Goal: Check status: Check status

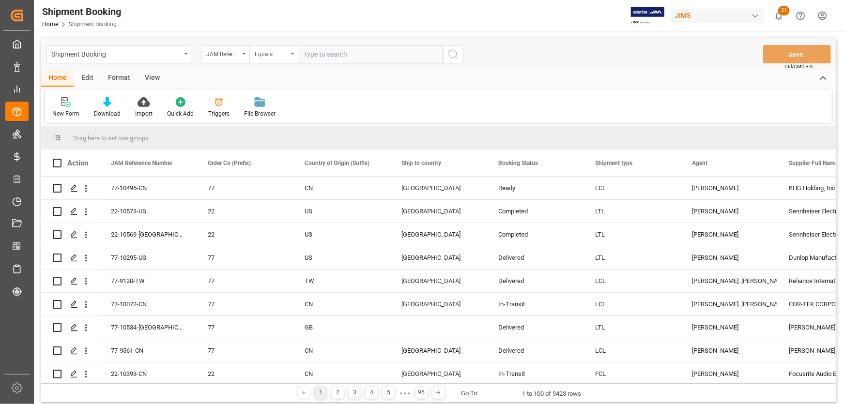
click at [292, 53] on icon "open menu" at bounding box center [292, 54] width 4 height 2
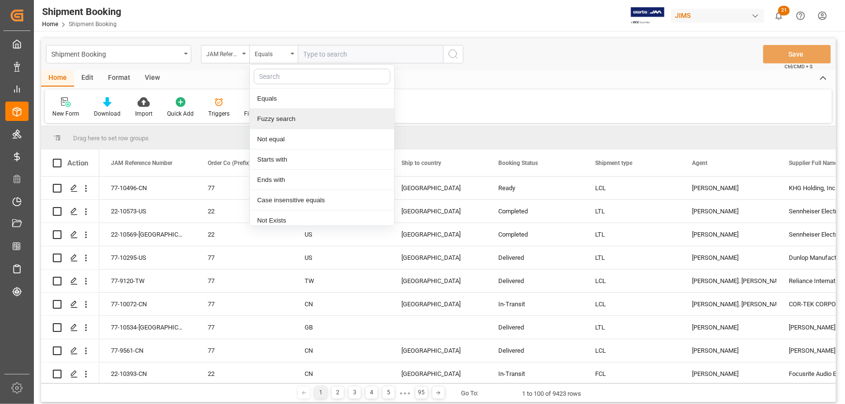
click at [286, 121] on div "Fuzzy search" at bounding box center [322, 119] width 144 height 20
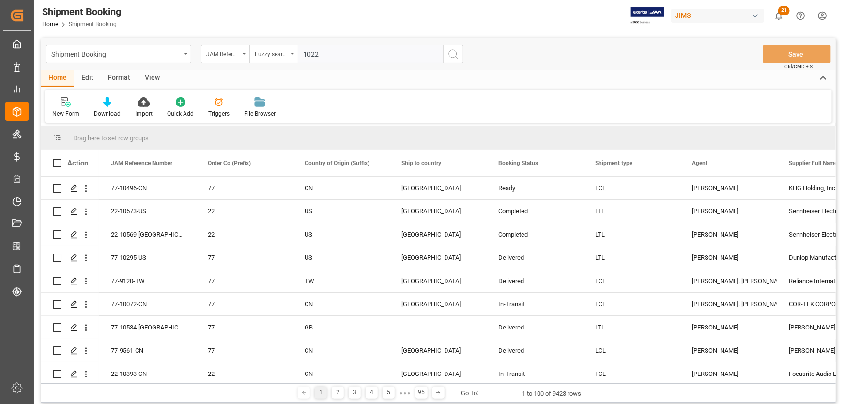
type input "10228"
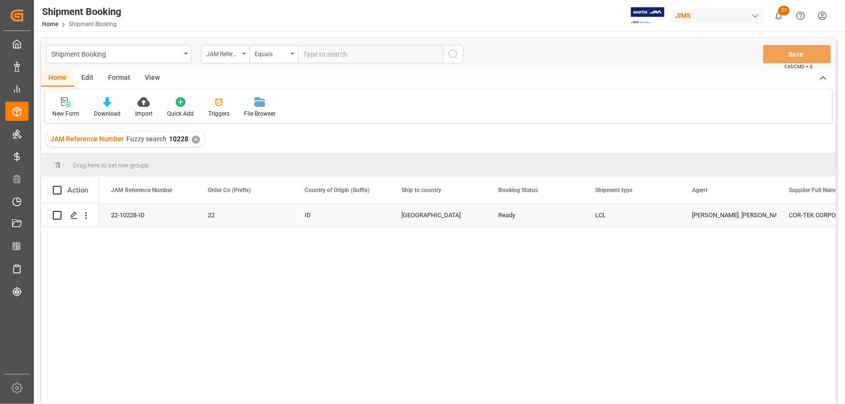
click at [120, 215] on div "22-10228-ID" at bounding box center [147, 215] width 97 height 23
click at [138, 266] on div "22-10228-ID 22 ID United States Ready LCL Lynne St. Jacques COR-TEK CORPORATION…" at bounding box center [467, 307] width 736 height 207
click at [291, 51] on div "Equals" at bounding box center [273, 54] width 48 height 18
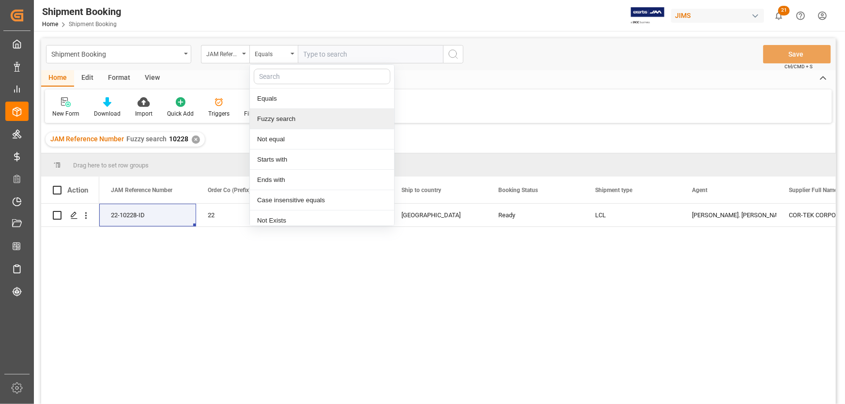
click at [285, 120] on div "Fuzzy search" at bounding box center [322, 119] width 144 height 20
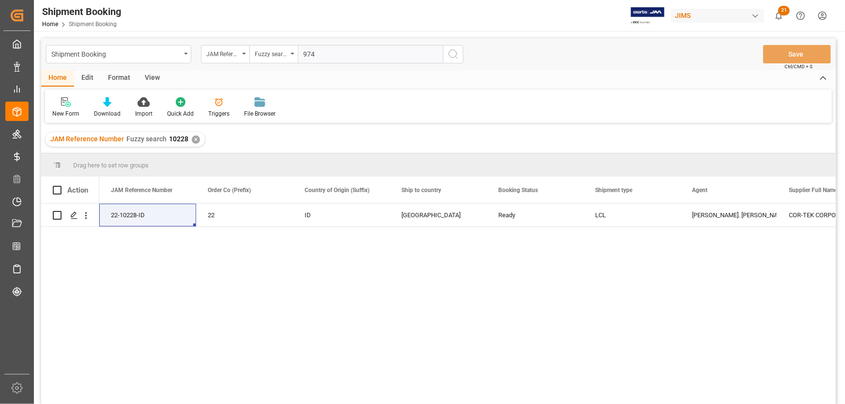
type input "9748"
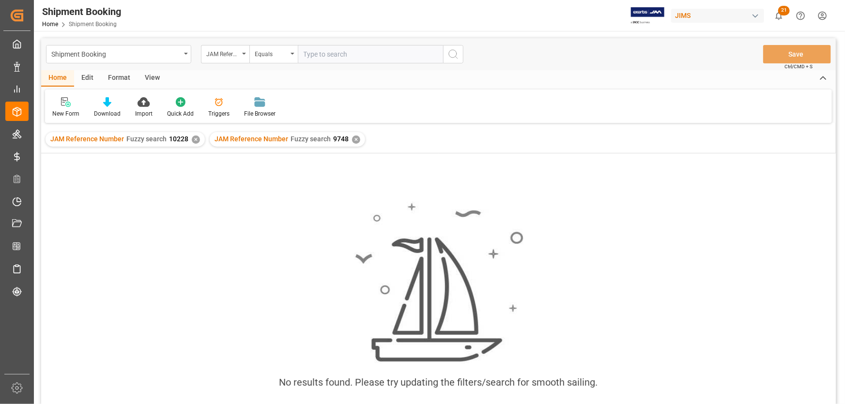
click at [192, 137] on div "✕" at bounding box center [196, 140] width 8 height 8
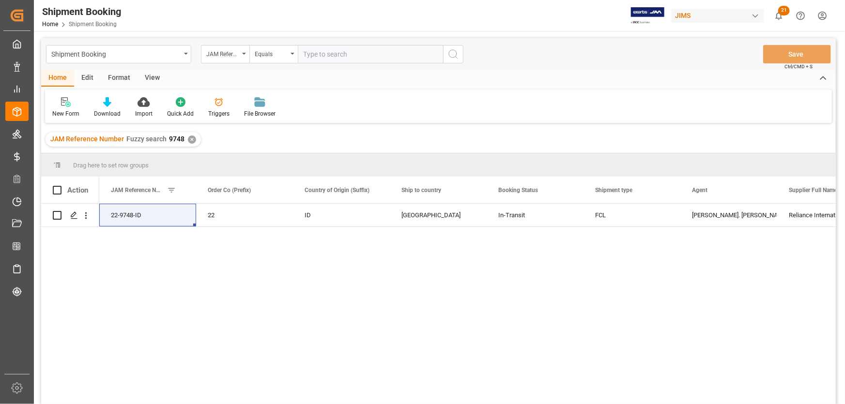
click at [149, 74] on div "View" at bounding box center [152, 78] width 30 height 16
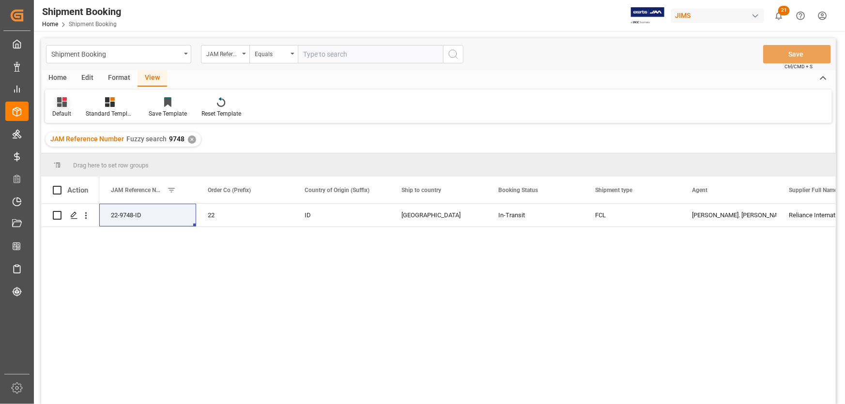
click at [53, 111] on div "Default" at bounding box center [61, 113] width 19 height 9
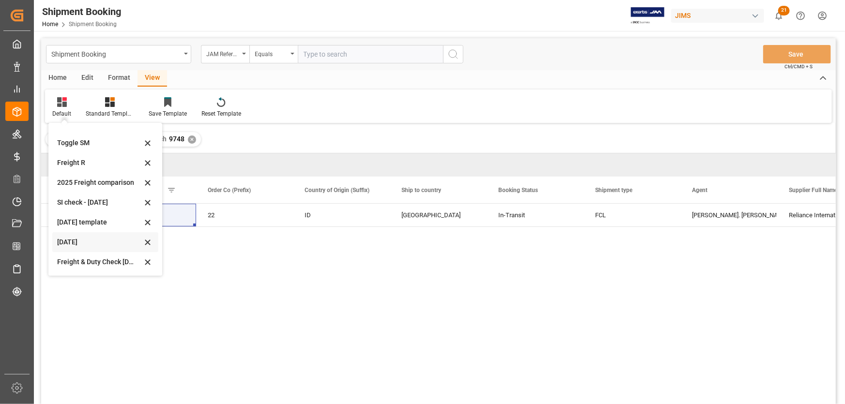
scroll to position [44, 0]
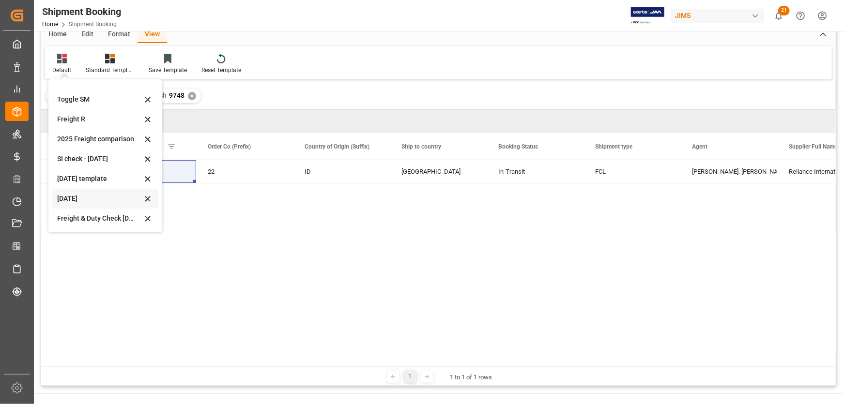
click at [71, 198] on div "[DATE]" at bounding box center [99, 199] width 85 height 10
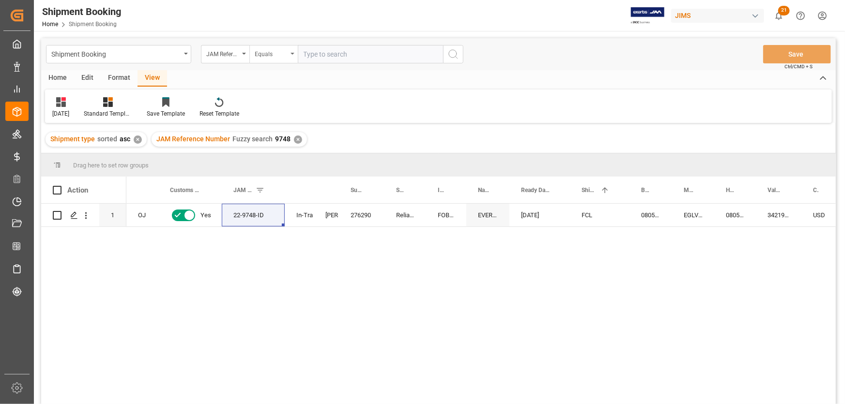
click at [294, 54] on div "Equals" at bounding box center [273, 54] width 48 height 18
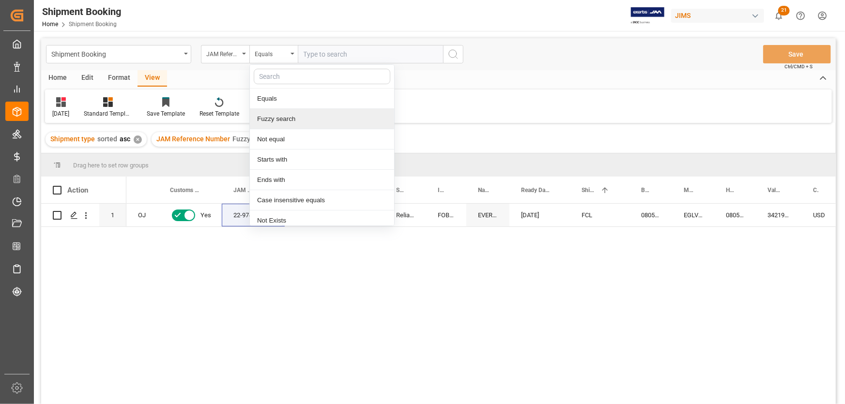
click at [286, 116] on div "Fuzzy search" at bounding box center [322, 119] width 144 height 20
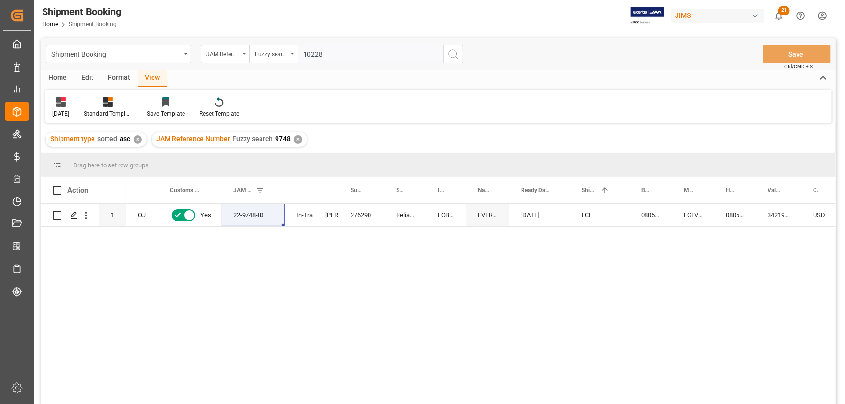
type input "10228"
click at [450, 50] on icon "search button" at bounding box center [453, 54] width 12 height 12
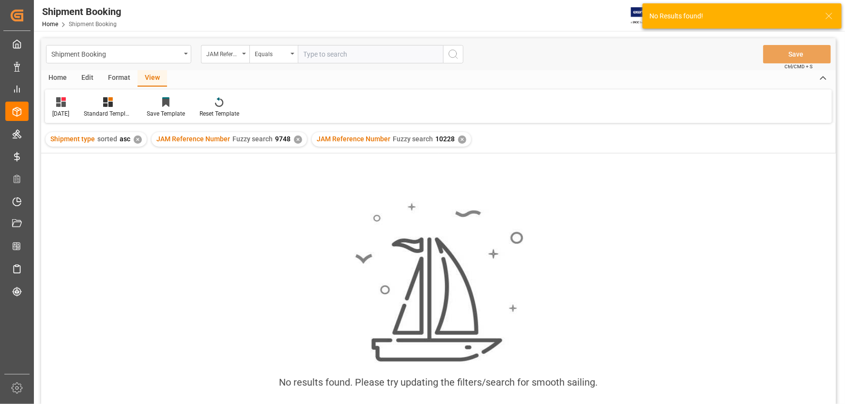
click at [295, 140] on div "✕" at bounding box center [298, 140] width 8 height 8
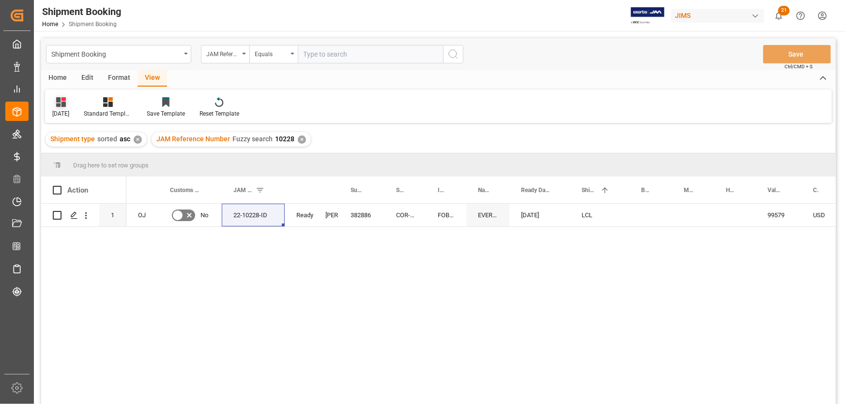
click at [67, 112] on div "[DATE]" at bounding box center [60, 113] width 17 height 9
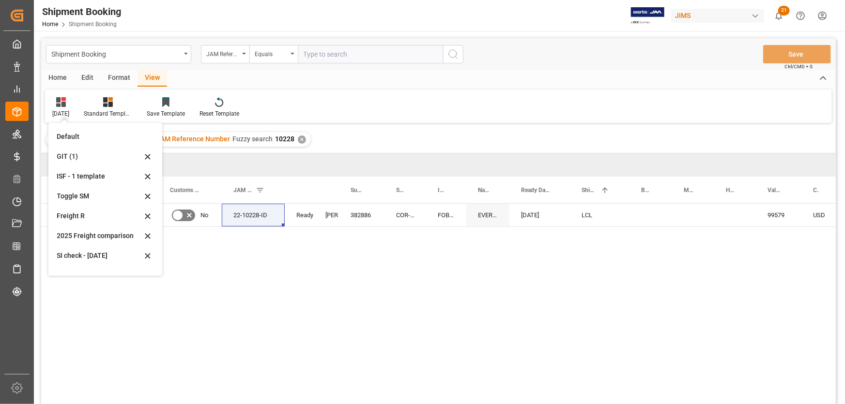
click at [259, 281] on div "OJ No 22-10228-ID Ready Lynne St. Jacques 382886 COR-TEK CORPORATION - Indonesi…" at bounding box center [480, 307] width 709 height 207
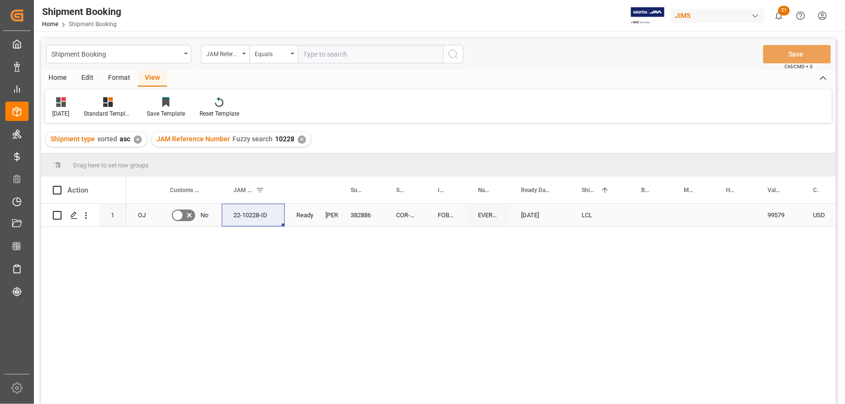
click at [638, 215] on div "Press SPACE to select this row." at bounding box center [650, 215] width 43 height 23
click at [653, 217] on div "Press SPACE to select this row." at bounding box center [650, 215] width 43 height 23
click at [652, 217] on div "Press SPACE to select this row." at bounding box center [650, 215] width 43 height 23
click at [652, 217] on input "Press SPACE to select this row." at bounding box center [650, 221] width 27 height 18
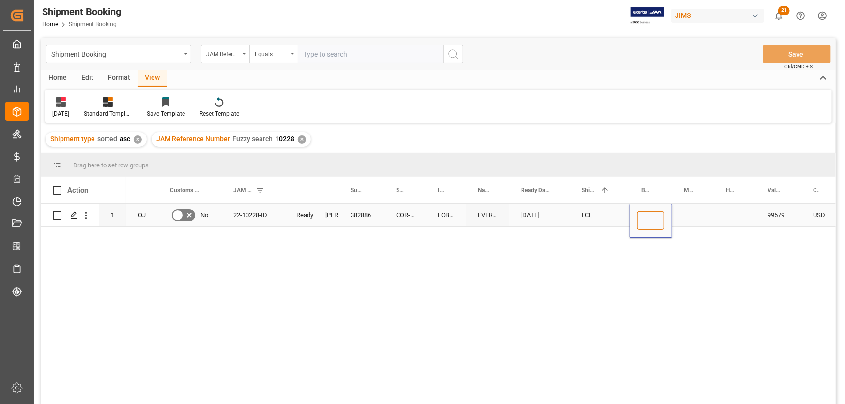
paste input "22-10228-ID"
type input "22-10228-ID"
click at [690, 212] on div "Press SPACE to select this row." at bounding box center [693, 215] width 42 height 23
click at [652, 212] on div "22-10228-ID" at bounding box center [650, 215] width 43 height 23
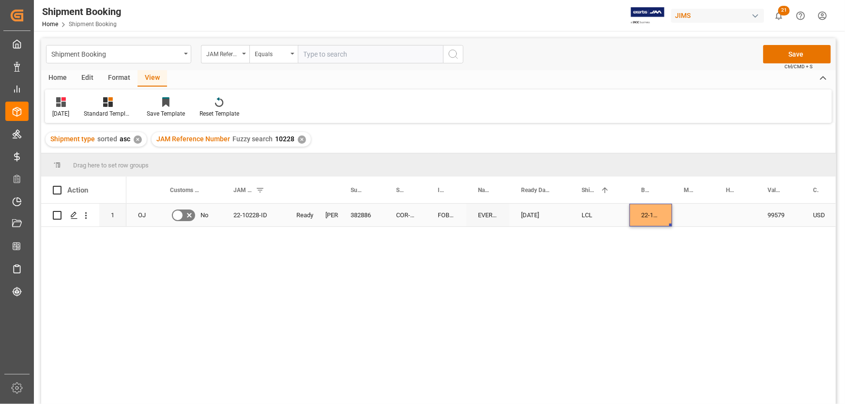
click at [651, 212] on div "22-10228-ID" at bounding box center [650, 215] width 43 height 23
drag, startPoint x: 670, startPoint y: 180, endPoint x: 692, endPoint y: 186, distance: 22.7
click at [692, 186] on div at bounding box center [694, 190] width 4 height 27
click at [663, 209] on div "22-10228-ID" at bounding box center [661, 215] width 64 height 23
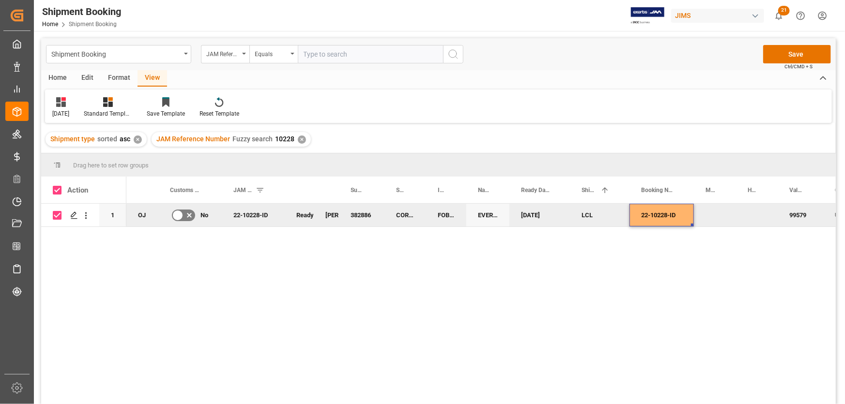
click at [646, 212] on div "22-10228-ID" at bounding box center [661, 215] width 64 height 23
checkbox input "false"
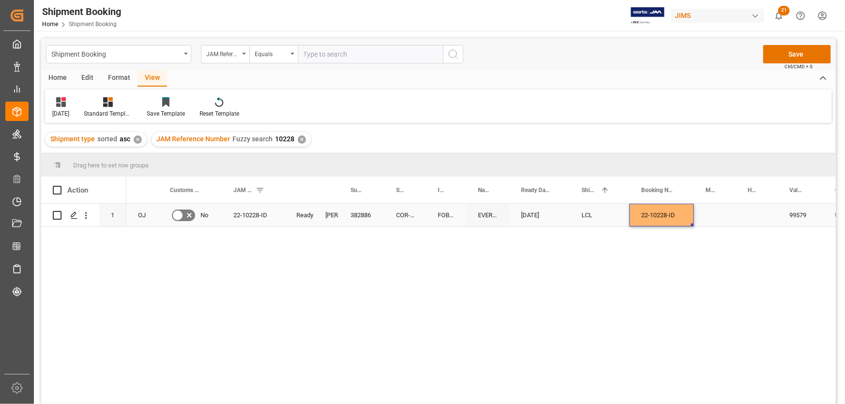
click at [651, 214] on div "22-10228-ID" at bounding box center [661, 215] width 64 height 23
drag, startPoint x: 641, startPoint y: 220, endPoint x: 705, endPoint y: 223, distance: 64.4
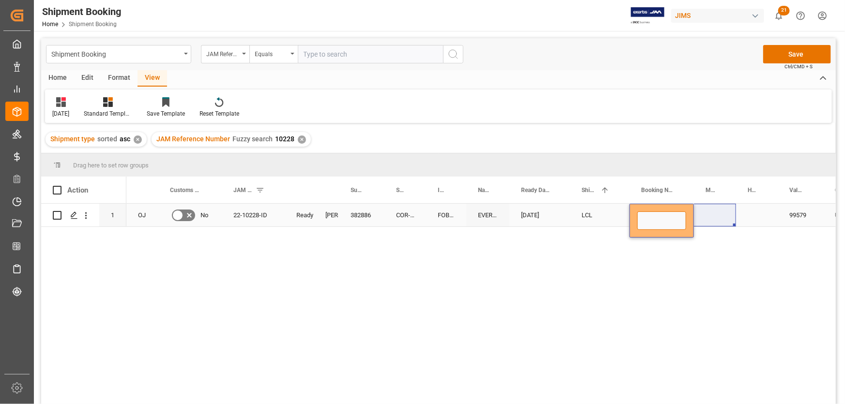
scroll to position [0, 0]
click at [659, 215] on input "Press SPACE to select this row." at bounding box center [661, 221] width 49 height 18
paste input "081500195673"
type input "081500195673"
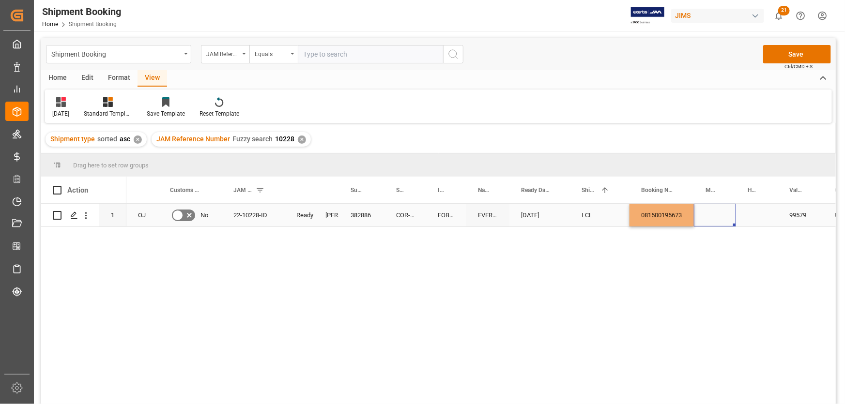
click at [701, 220] on div "Press SPACE to select this row." at bounding box center [715, 215] width 42 height 23
click at [671, 215] on div "081500195673" at bounding box center [661, 215] width 64 height 23
click at [789, 58] on button "Save" at bounding box center [797, 54] width 68 height 18
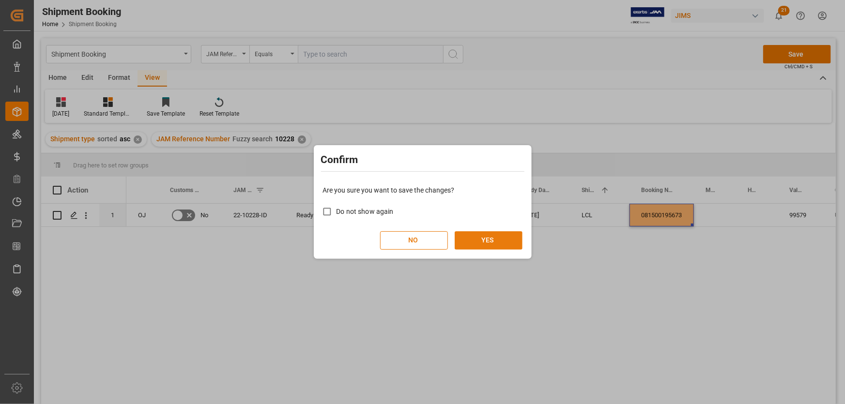
click at [491, 243] on button "YES" at bounding box center [488, 240] width 68 height 18
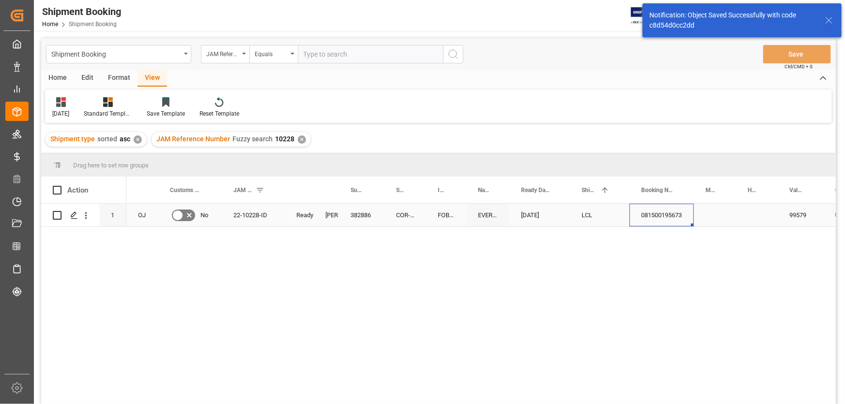
click at [668, 217] on div "081500195673" at bounding box center [661, 215] width 64 height 23
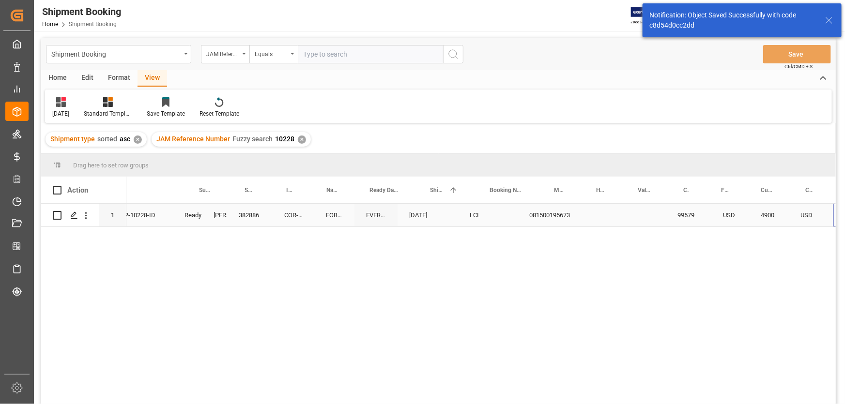
scroll to position [0, 151]
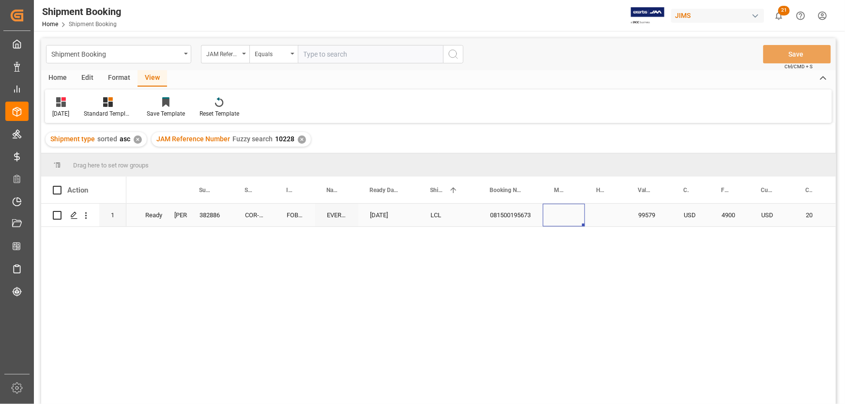
click at [547, 218] on div "Press SPACE to select this row." at bounding box center [564, 215] width 42 height 23
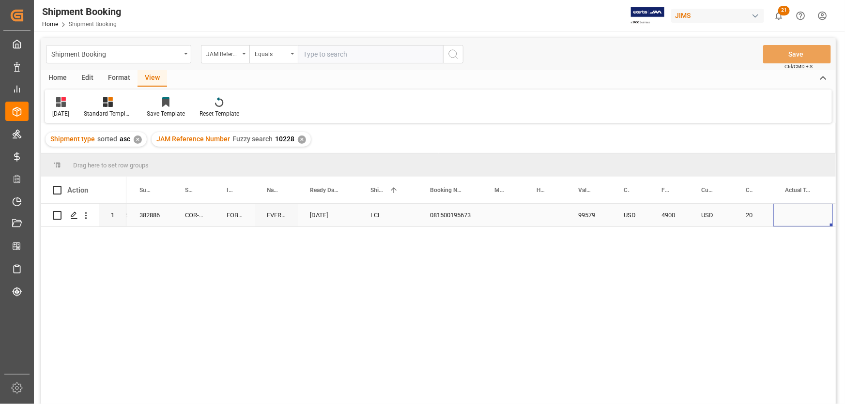
scroll to position [0, 249]
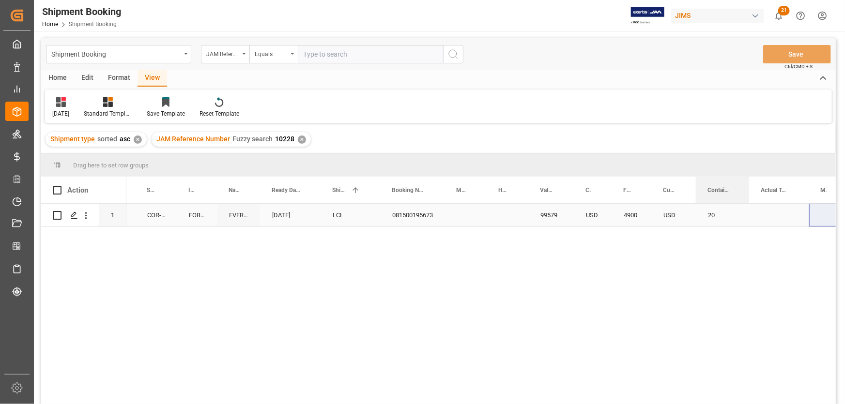
drag, startPoint x: 732, startPoint y: 185, endPoint x: 746, endPoint y: 205, distance: 23.6
click at [746, 205] on div "Action Mode of Transport Code JAM Reference Number Booking Status Agent" at bounding box center [438, 294] width 794 height 234
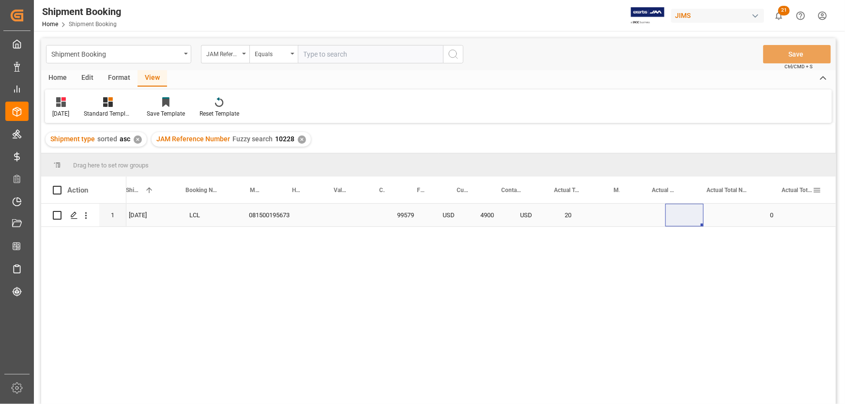
scroll to position [0, 455]
click at [556, 208] on div "Press SPACE to select this row." at bounding box center [573, 215] width 60 height 23
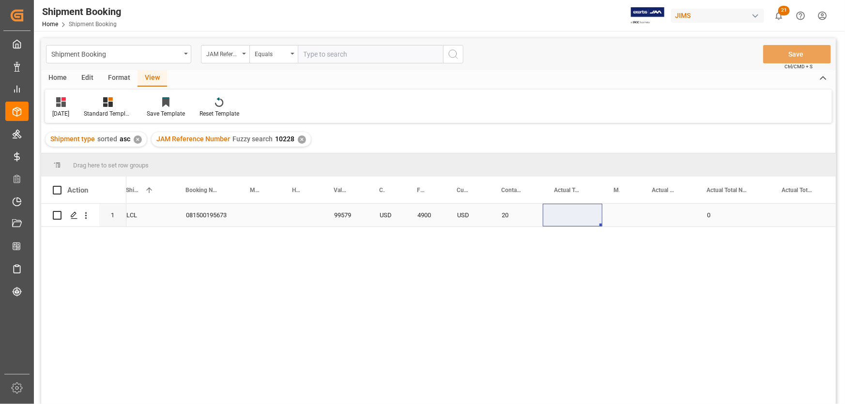
click at [559, 216] on div "Press SPACE to select this row." at bounding box center [573, 215] width 60 height 23
click at [564, 222] on input "Press SPACE to select this row." at bounding box center [572, 221] width 44 height 18
type input "2338.25"
click at [631, 221] on div "Press SPACE to select this row." at bounding box center [621, 215] width 38 height 23
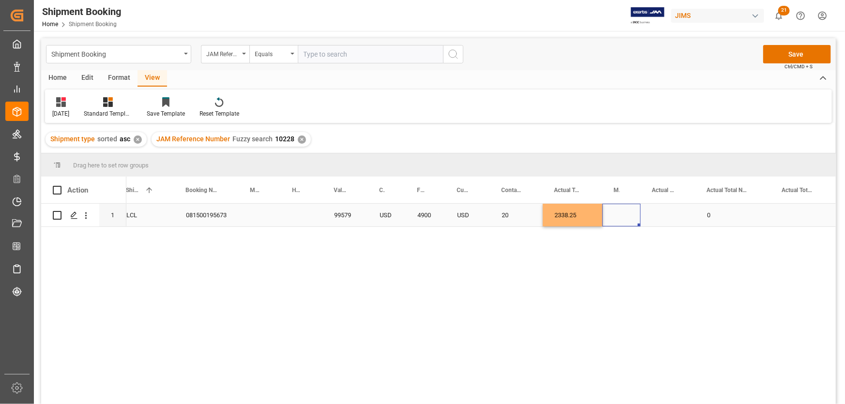
click at [610, 213] on div "Press SPACE to select this row." at bounding box center [621, 215] width 38 height 23
click at [621, 221] on polyline "open menu" at bounding box center [623, 221] width 6 height 3
click at [622, 249] on div "KG" at bounding box center [621, 248] width 22 height 34
type input "KG"
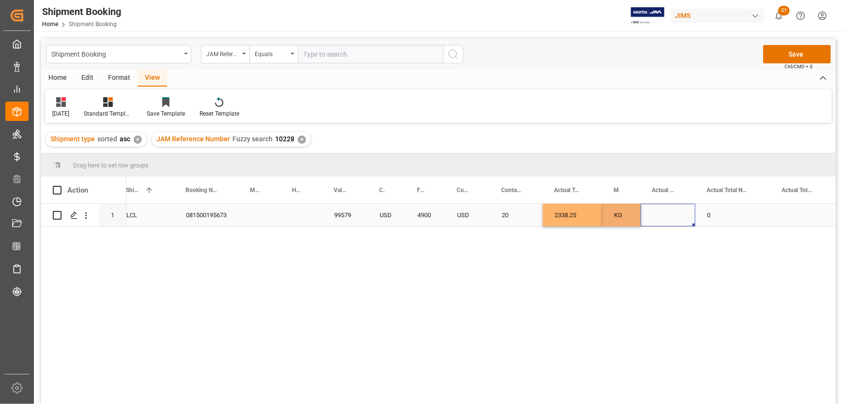
click at [652, 213] on div "Press SPACE to select this row." at bounding box center [667, 215] width 55 height 23
click at [656, 218] on input "Press SPACE to select this row." at bounding box center [667, 221] width 39 height 18
type input "27.78"
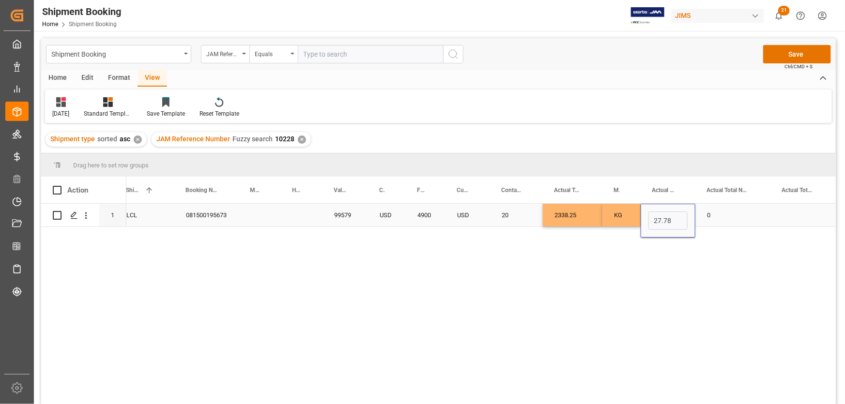
click at [721, 217] on div "0" at bounding box center [732, 215] width 75 height 23
click at [678, 210] on div "27.78" at bounding box center [667, 215] width 55 height 23
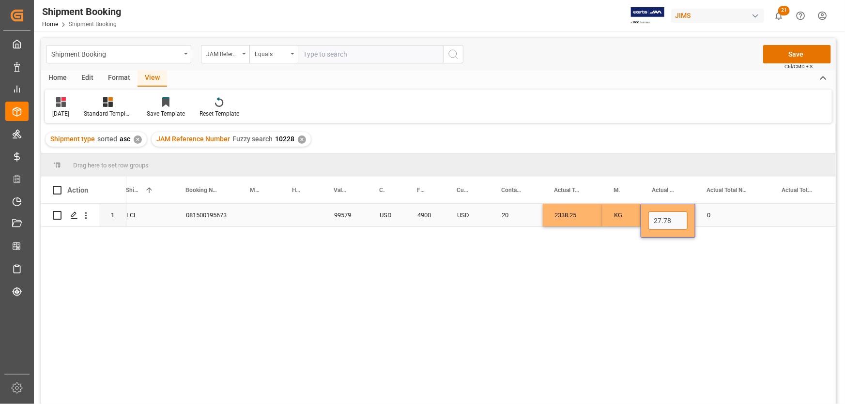
drag, startPoint x: 678, startPoint y: 213, endPoint x: 648, endPoint y: 217, distance: 30.3
click at [648, 217] on input "27.78" at bounding box center [667, 221] width 39 height 18
type input "97"
click at [729, 214] on div "0" at bounding box center [732, 215] width 75 height 23
click at [729, 218] on div "0" at bounding box center [732, 215] width 75 height 23
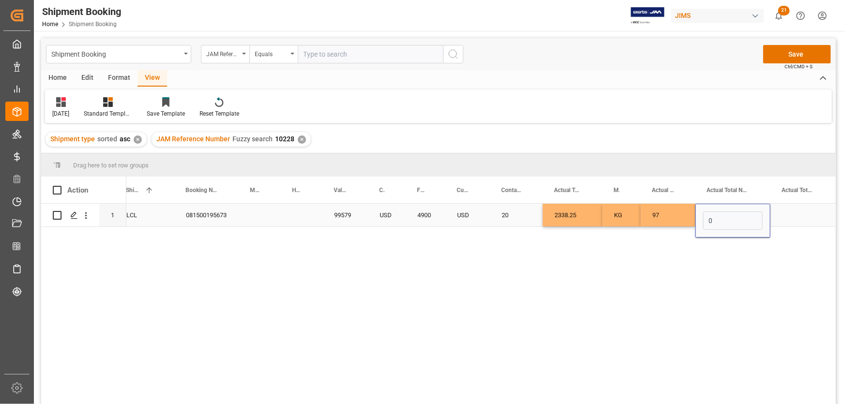
drag, startPoint x: 803, startPoint y: 224, endPoint x: 796, endPoint y: 219, distance: 8.6
click at [803, 223] on div "Press SPACE to select this row." at bounding box center [801, 215] width 63 height 23
drag, startPoint x: 756, startPoint y: 219, endPoint x: 692, endPoint y: 231, distance: 65.6
click at [754, 222] on div "0" at bounding box center [732, 215] width 75 height 23
drag, startPoint x: 499, startPoint y: 214, endPoint x: 482, endPoint y: 217, distance: 17.2
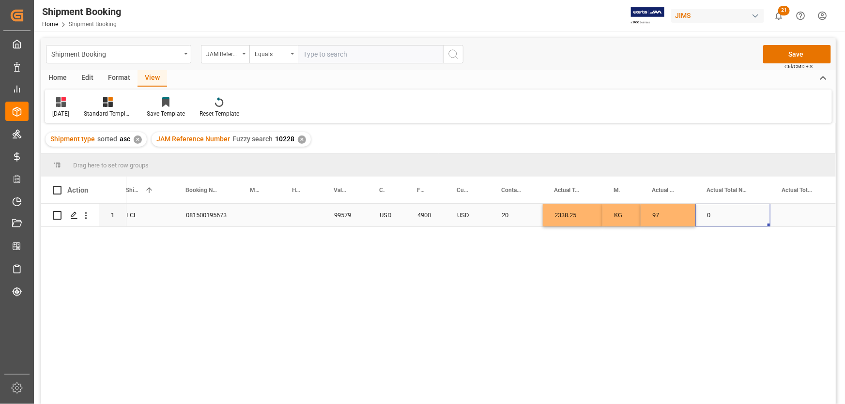
click at [543, 251] on div "EVERGREEN 08-12-2025 LCL 081500195673 99579 USD 4900 USD 20 2338.25 KG 97 0 HS" at bounding box center [480, 307] width 709 height 207
click at [305, 208] on div "Press SPACE to select this row." at bounding box center [302, 215] width 42 height 23
click at [363, 246] on div "EVERGREEN 08-12-2025 LCL 081500195673 99579 USD 4900 USD 20 2338.25 KG 97 0 HS" at bounding box center [480, 307] width 709 height 207
click at [262, 208] on div "Press SPACE to select this row." at bounding box center [260, 215] width 42 height 23
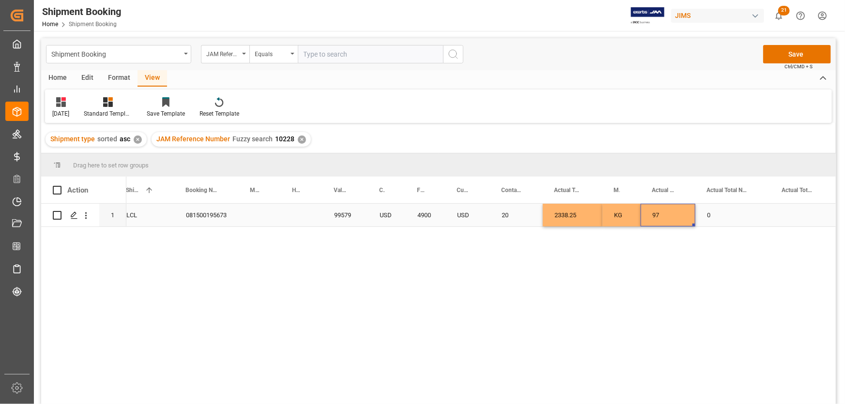
scroll to position [0, 683]
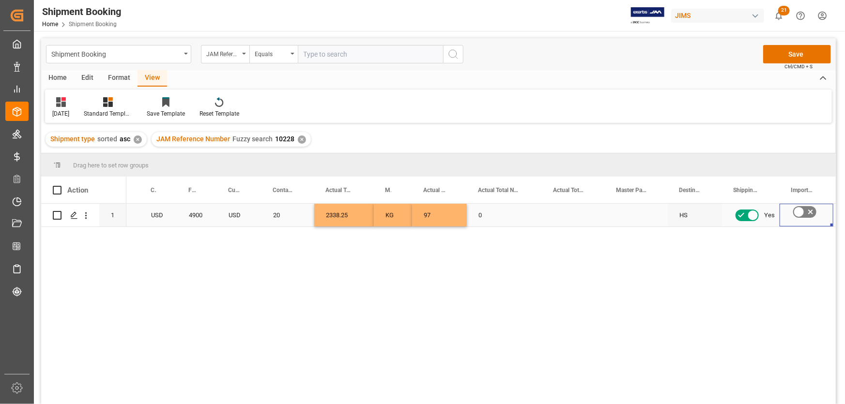
click at [560, 218] on div "Press SPACE to select this row." at bounding box center [573, 215] width 63 height 23
click at [562, 222] on input "Press SPACE to select this row." at bounding box center [572, 221] width 47 height 18
type input "27.78"
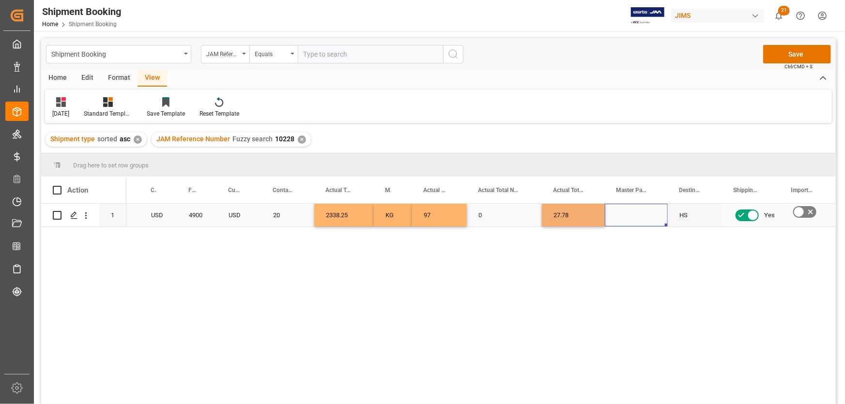
click at [639, 215] on div "Press SPACE to select this row." at bounding box center [636, 215] width 63 height 23
click at [637, 215] on div "Press SPACE to select this row." at bounding box center [636, 215] width 63 height 23
click at [649, 223] on icon "open menu" at bounding box center [650, 221] width 12 height 12
click at [634, 245] on div "CBM" at bounding box center [636, 248] width 46 height 34
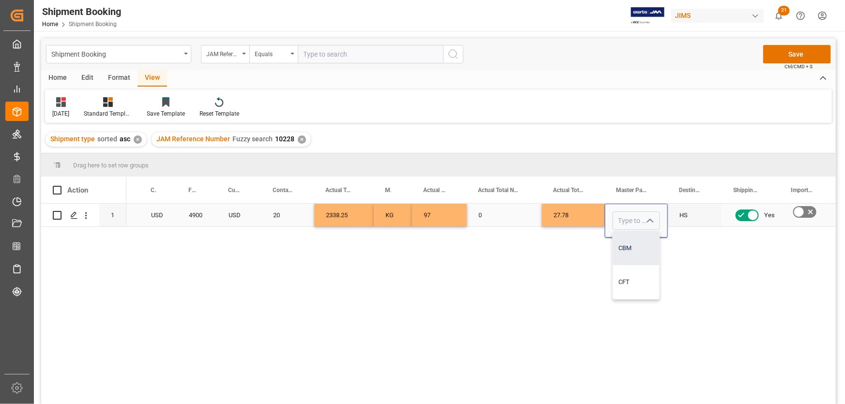
type input "CBM"
click at [713, 219] on div "HS" at bounding box center [694, 215] width 54 height 23
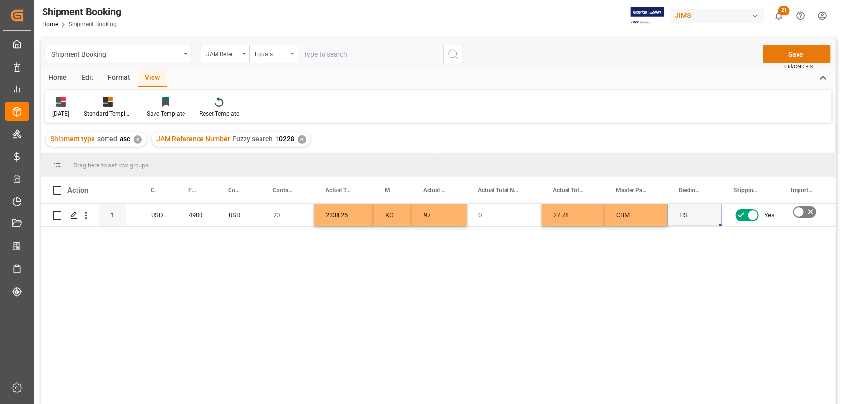
click at [794, 54] on button "Save" at bounding box center [797, 54] width 68 height 18
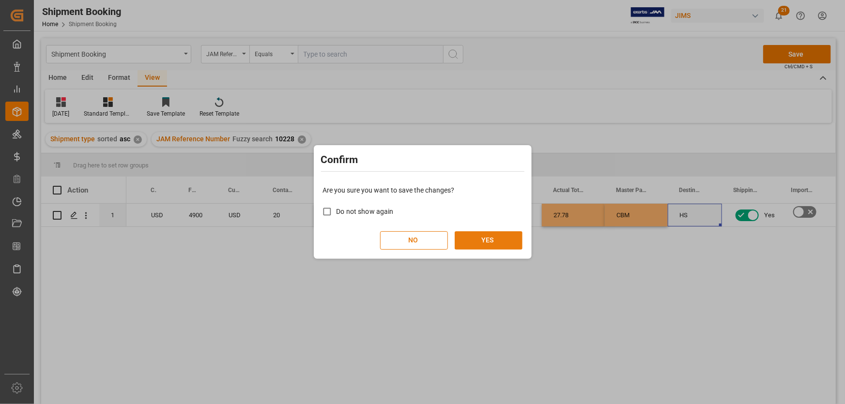
click at [499, 237] on button "YES" at bounding box center [488, 240] width 68 height 18
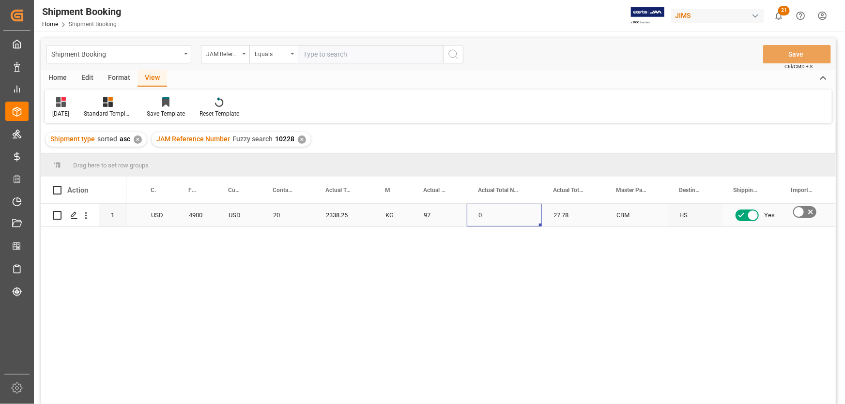
click at [504, 216] on div "0" at bounding box center [504, 215] width 75 height 23
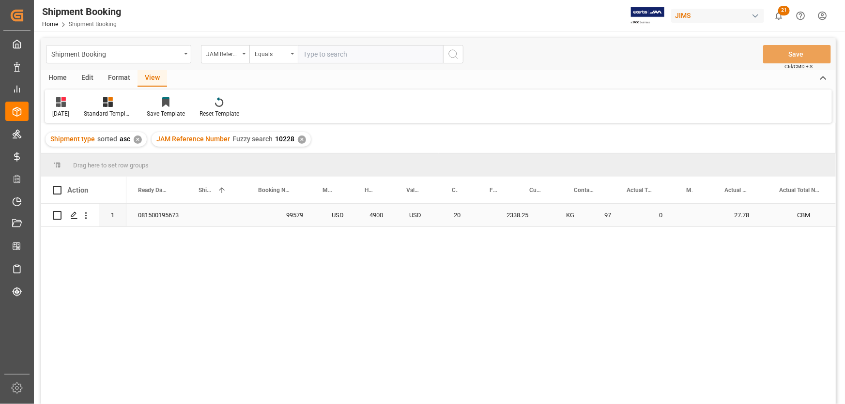
scroll to position [0, 339]
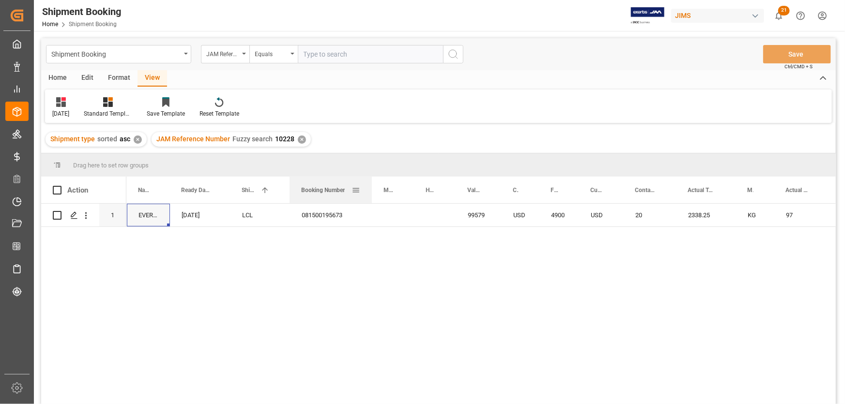
drag, startPoint x: 353, startPoint y: 184, endPoint x: 371, endPoint y: 189, distance: 18.7
click at [371, 189] on div at bounding box center [372, 190] width 4 height 27
click at [73, 216] on icon "Press SPACE to select this row." at bounding box center [74, 216] width 8 height 8
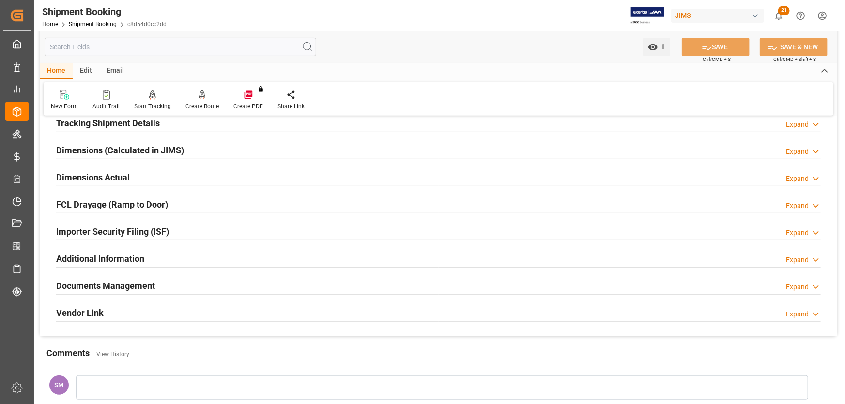
scroll to position [176, 0]
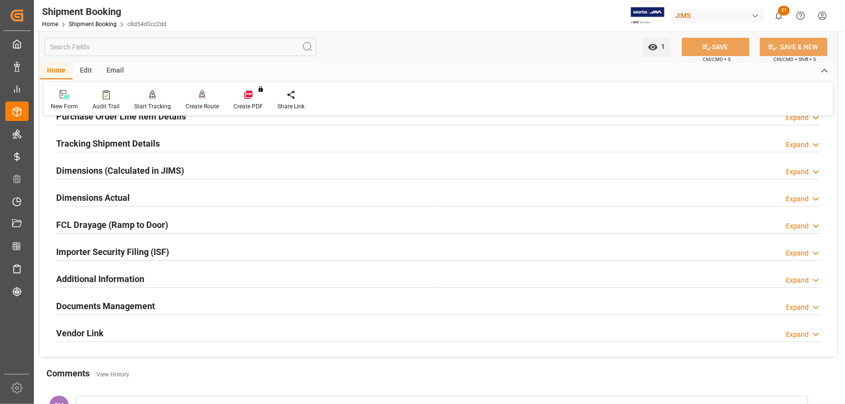
click at [74, 143] on h2 "Tracking Shipment Details" at bounding box center [108, 143] width 104 height 13
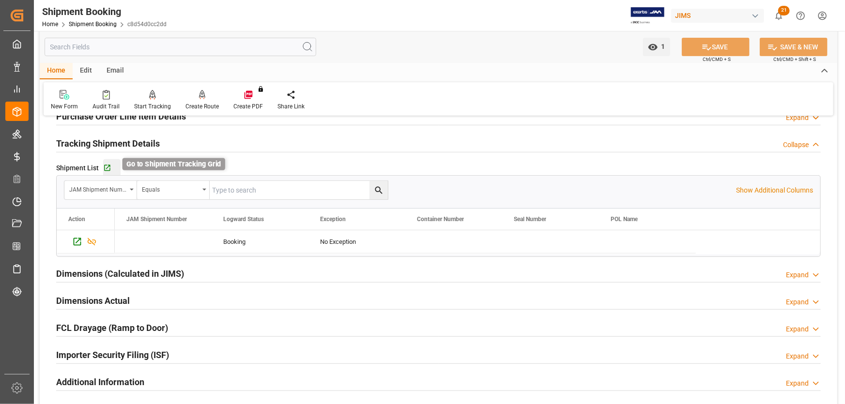
click at [106, 165] on icon "button" at bounding box center [107, 168] width 8 height 8
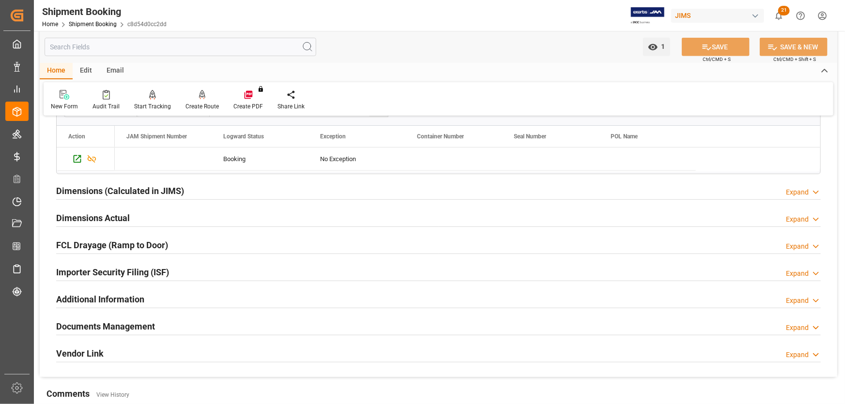
scroll to position [308, 0]
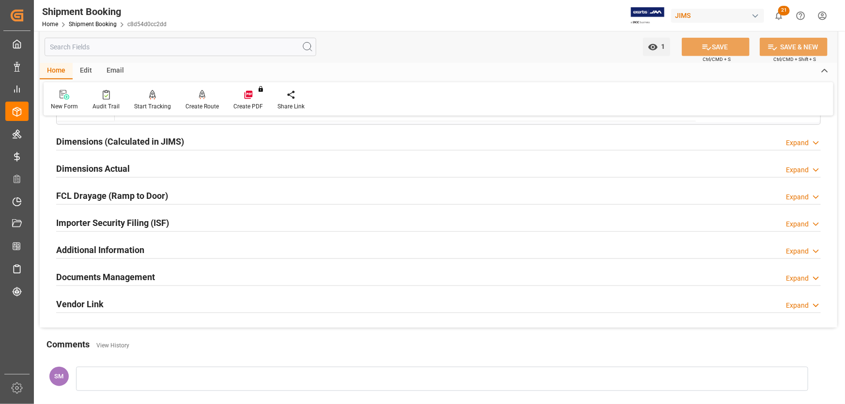
click at [121, 271] on h2 "Documents Management" at bounding box center [105, 277] width 99 height 13
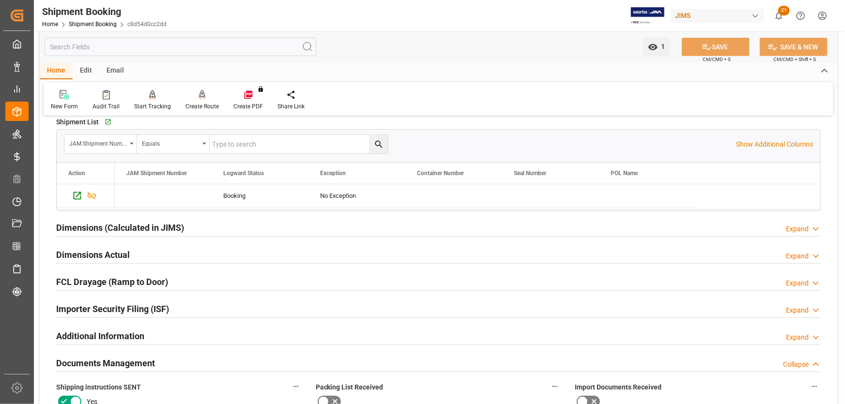
scroll to position [220, 0]
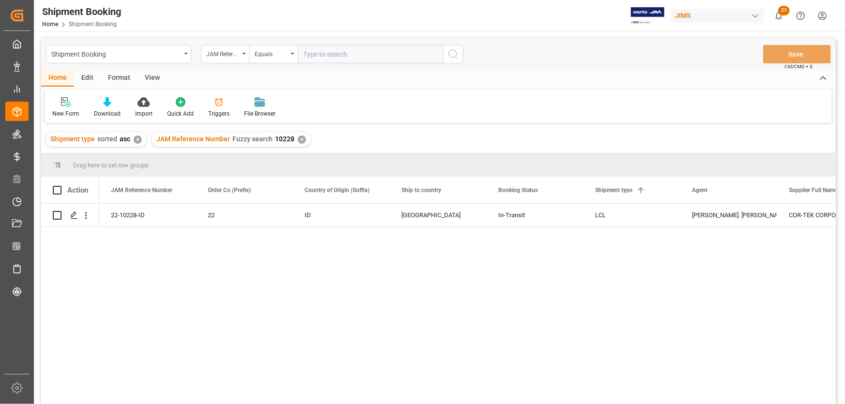
click at [147, 75] on div "View" at bounding box center [152, 78] width 30 height 16
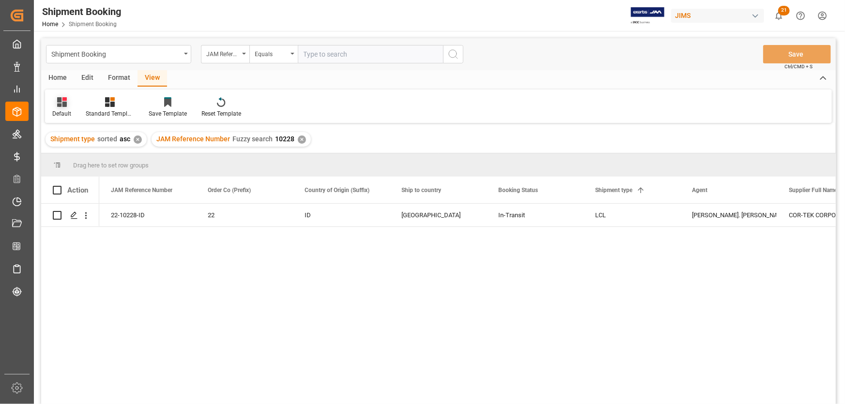
click at [65, 107] on div "Default" at bounding box center [61, 107] width 33 height 21
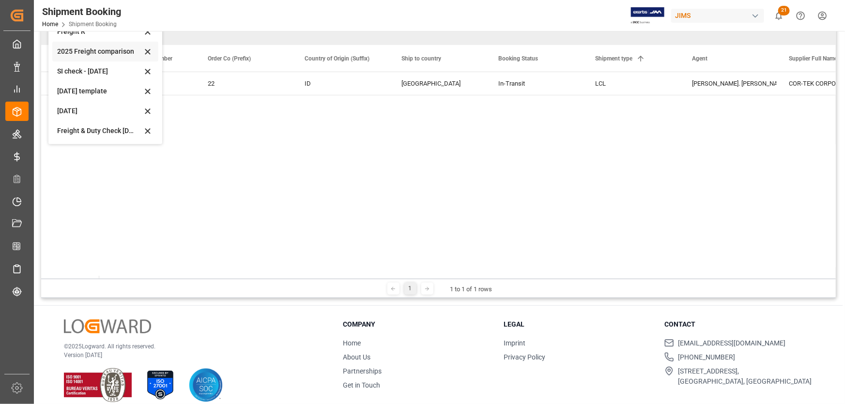
scroll to position [53, 0]
click at [74, 111] on div "[DATE]" at bounding box center [99, 111] width 85 height 10
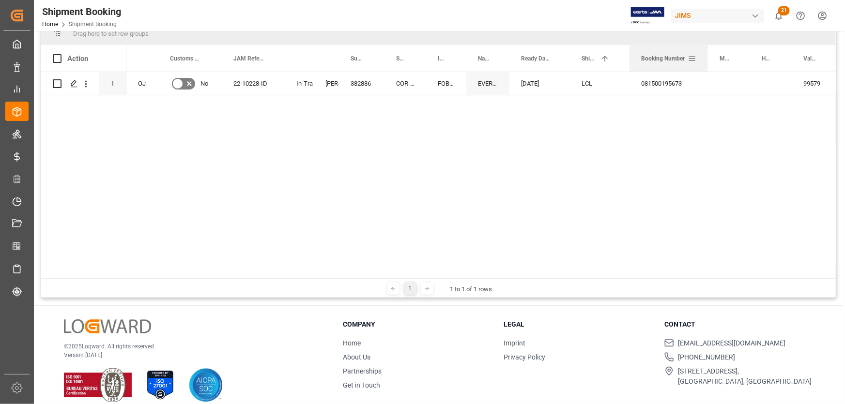
drag, startPoint x: 671, startPoint y: 51, endPoint x: 707, endPoint y: 60, distance: 36.9
click at [707, 60] on div at bounding box center [708, 58] width 4 height 27
click at [722, 85] on div "Press SPACE to select this row." at bounding box center [729, 83] width 42 height 23
click at [722, 85] on input "Press SPACE to select this row." at bounding box center [728, 89] width 27 height 18
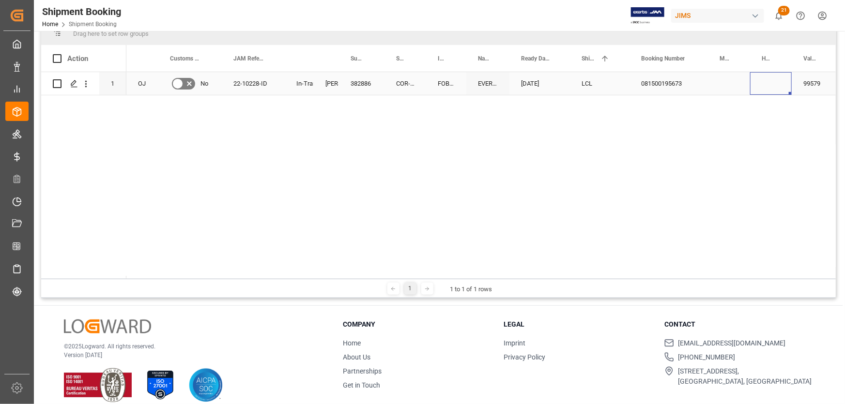
click at [755, 80] on div "Press SPACE to select this row." at bounding box center [771, 83] width 42 height 23
click at [757, 81] on div "Press SPACE to select this row." at bounding box center [771, 83] width 42 height 23
click at [764, 90] on input "Press SPACE to select this row." at bounding box center [770, 89] width 26 height 18
paste input "EGLV081500195673"
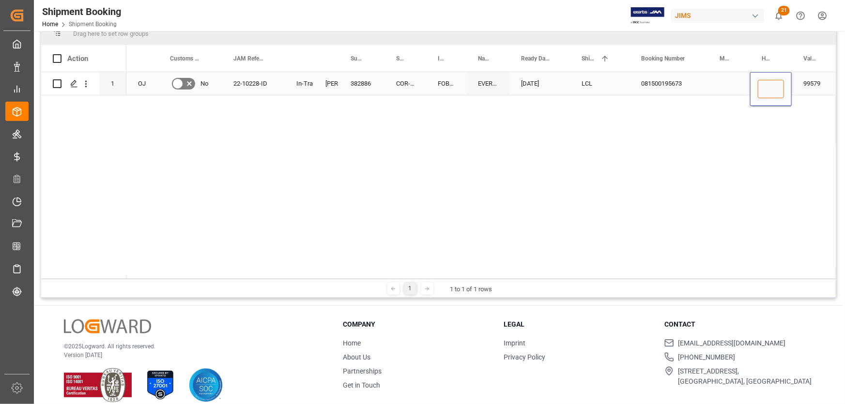
type input "EGLV081500195673"
click at [721, 84] on div "Press SPACE to select this row." at bounding box center [729, 83] width 42 height 23
click at [682, 79] on div "081500195673" at bounding box center [668, 83] width 78 height 23
drag, startPoint x: 707, startPoint y: 91, endPoint x: 726, endPoint y: 90, distance: 19.5
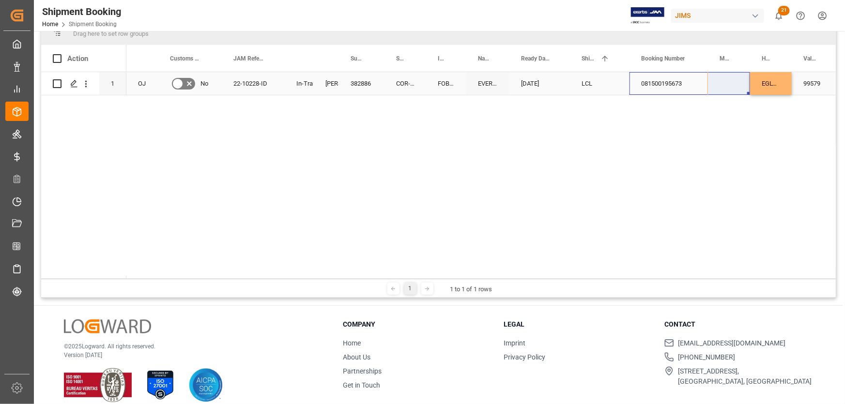
click at [675, 82] on div "081500195673" at bounding box center [668, 83] width 78 height 23
click at [682, 84] on div "081500195673" at bounding box center [668, 83] width 78 height 23
drag, startPoint x: 706, startPoint y: 93, endPoint x: 729, endPoint y: 89, distance: 23.6
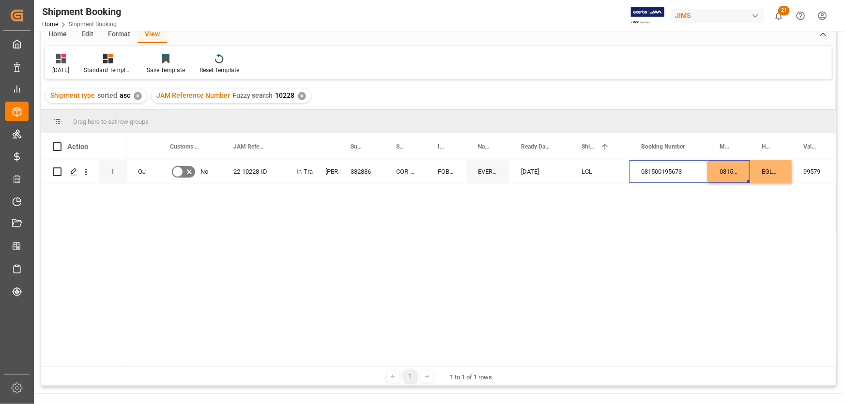
scroll to position [0, 0]
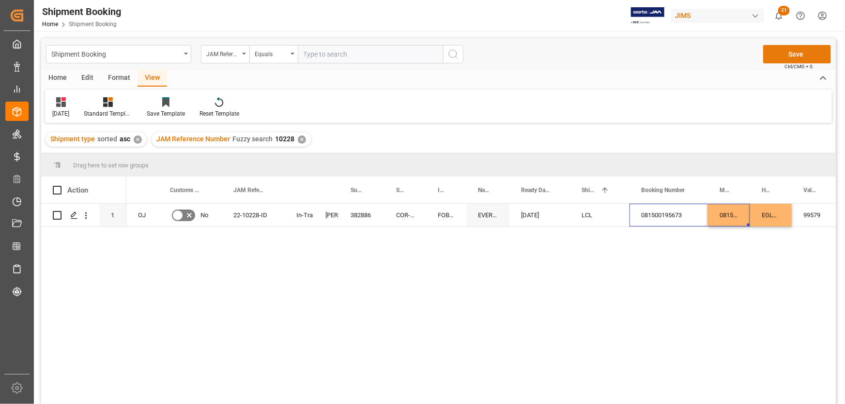
click at [790, 52] on button "Save" at bounding box center [797, 54] width 68 height 18
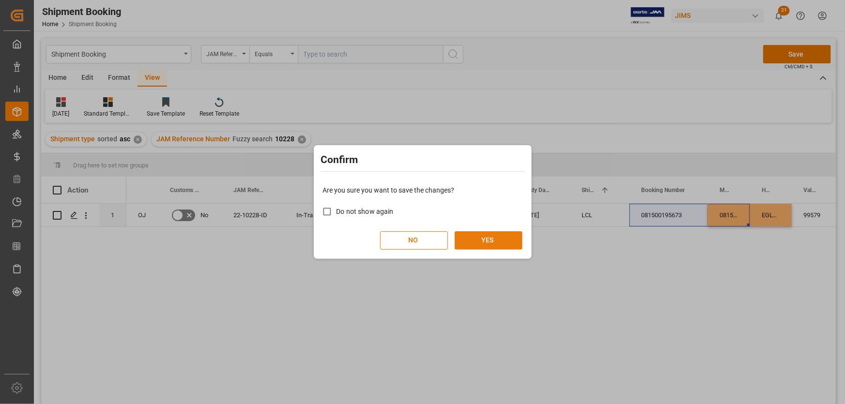
click at [497, 236] on button "YES" at bounding box center [488, 240] width 68 height 18
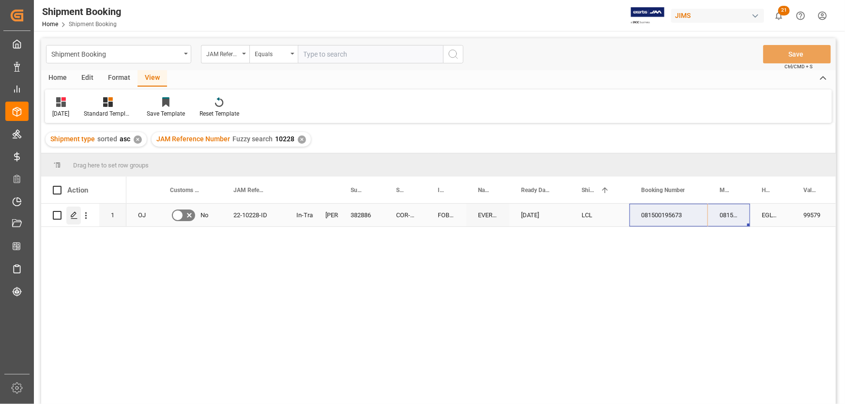
click at [72, 216] on icon "Press SPACE to select this row." at bounding box center [74, 216] width 8 height 8
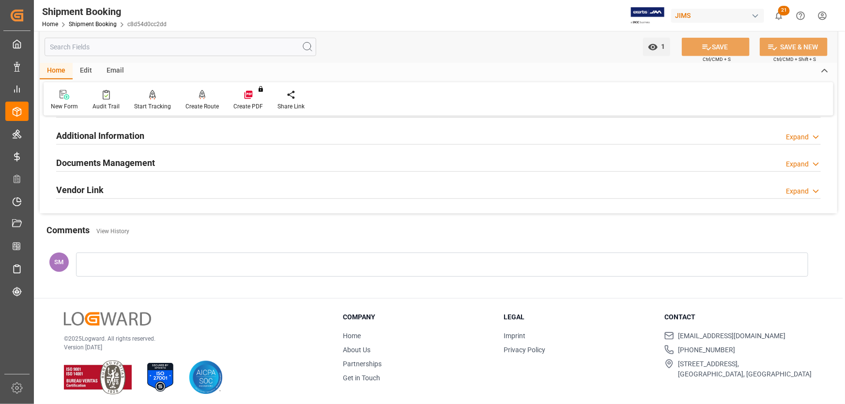
scroll to position [321, 0]
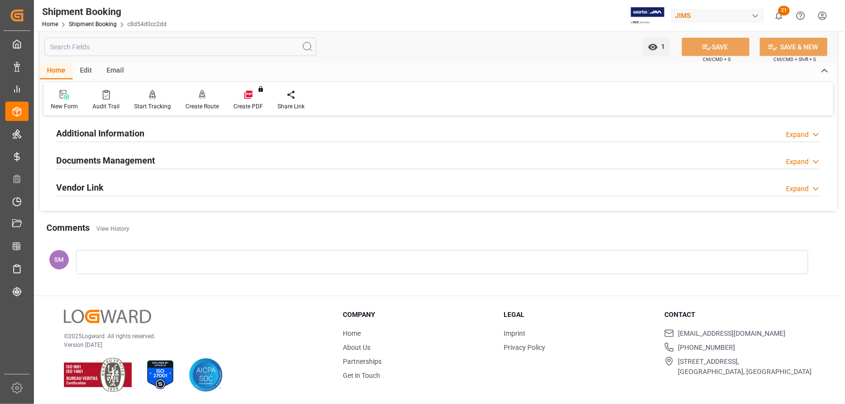
click at [106, 261] on div at bounding box center [442, 262] width 732 height 24
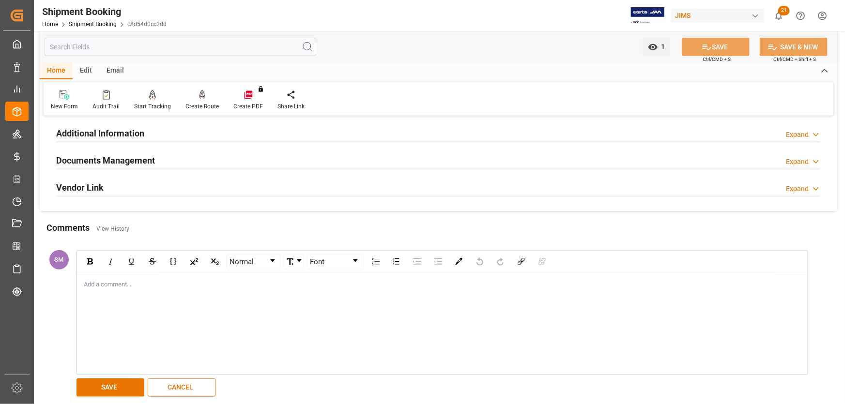
click at [105, 276] on div "Add a comment..." at bounding box center [442, 323] width 730 height 101
click at [108, 384] on button "SAVE" at bounding box center [110, 388] width 68 height 18
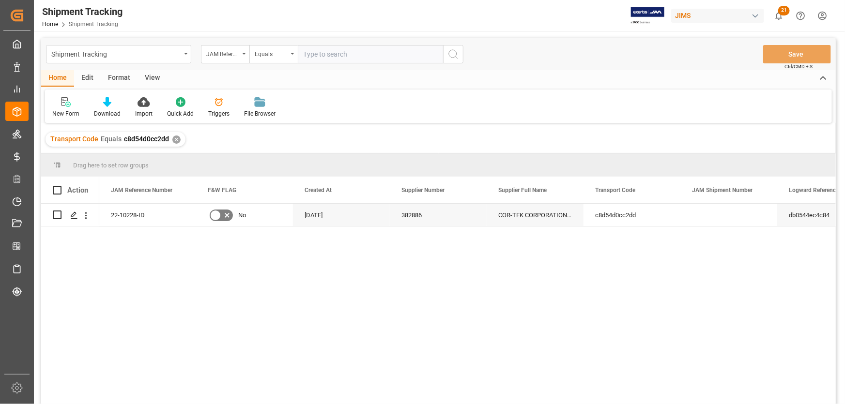
click at [144, 76] on div "View" at bounding box center [152, 78] width 30 height 16
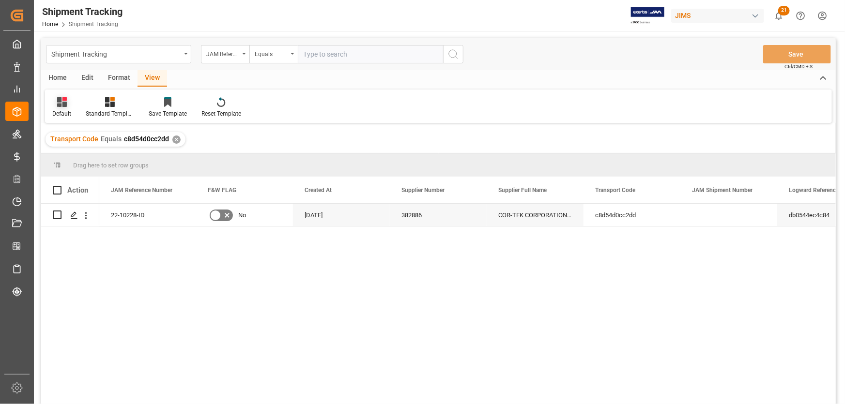
click at [61, 106] on icon at bounding box center [62, 102] width 10 height 10
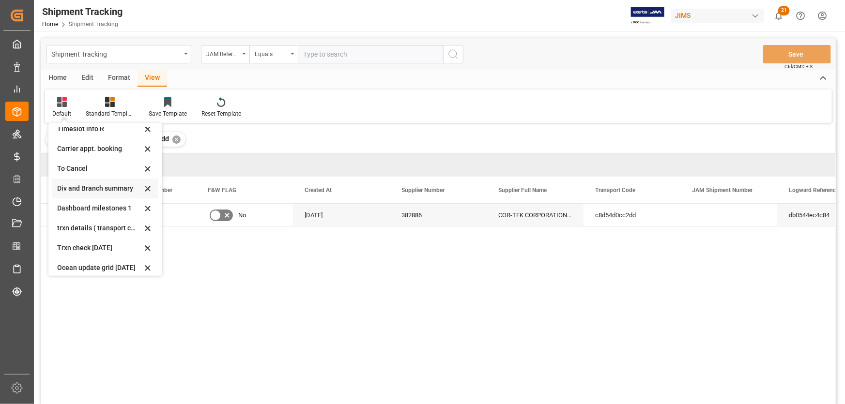
scroll to position [88, 0]
click at [63, 248] on div "[DATE] trxn details" at bounding box center [99, 247] width 85 height 10
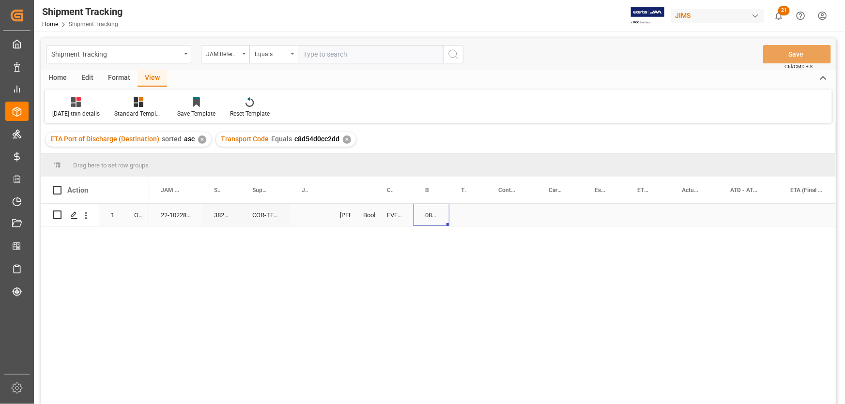
click at [431, 214] on div "081500195673" at bounding box center [431, 215] width 36 height 22
drag, startPoint x: 447, startPoint y: 223, endPoint x: 457, endPoint y: 223, distance: 10.6
click at [508, 213] on div "Press SPACE to select this row." at bounding box center [511, 215] width 50 height 22
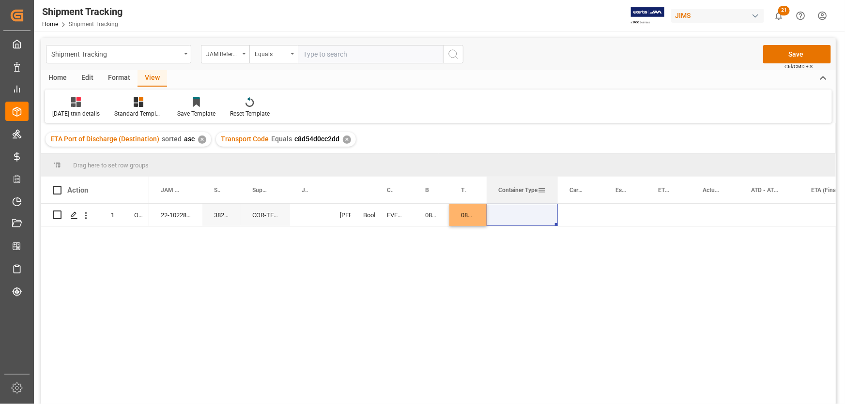
drag, startPoint x: 535, startPoint y: 184, endPoint x: 556, endPoint y: 190, distance: 21.6
click at [556, 190] on div at bounding box center [558, 190] width 4 height 27
click at [508, 217] on div "Press SPACE to select this row." at bounding box center [521, 215] width 71 height 22
click at [508, 212] on div "Press SPACE to select this row." at bounding box center [521, 215] width 71 height 22
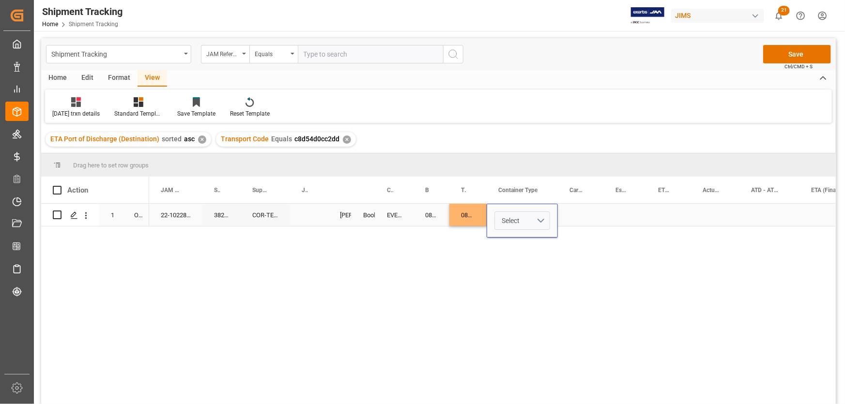
click at [538, 218] on button "Select" at bounding box center [522, 221] width 56 height 18
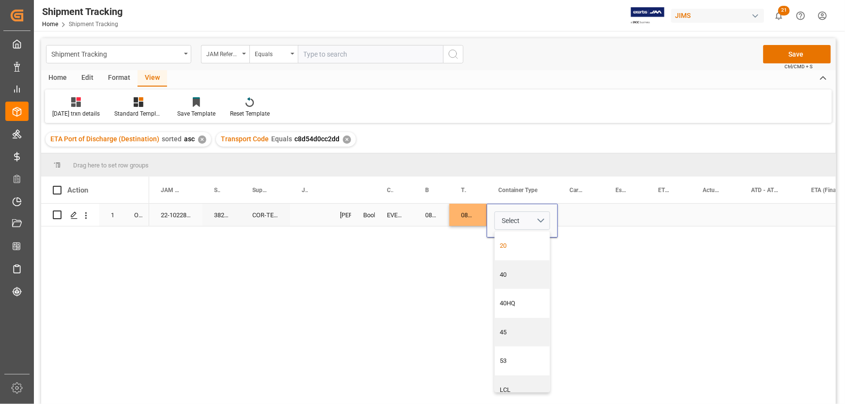
click at [507, 245] on div "20" at bounding box center [522, 246] width 45 height 10
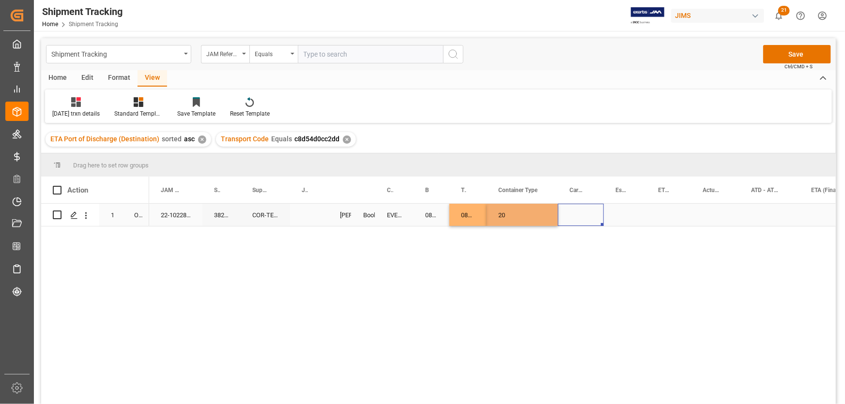
click at [582, 215] on div "Press SPACE to select this row." at bounding box center [581, 215] width 46 height 22
drag, startPoint x: 603, startPoint y: 188, endPoint x: 644, endPoint y: 188, distance: 41.6
click at [644, 188] on div at bounding box center [645, 190] width 4 height 27
click at [573, 211] on div "Press SPACE to select this row." at bounding box center [602, 215] width 88 height 22
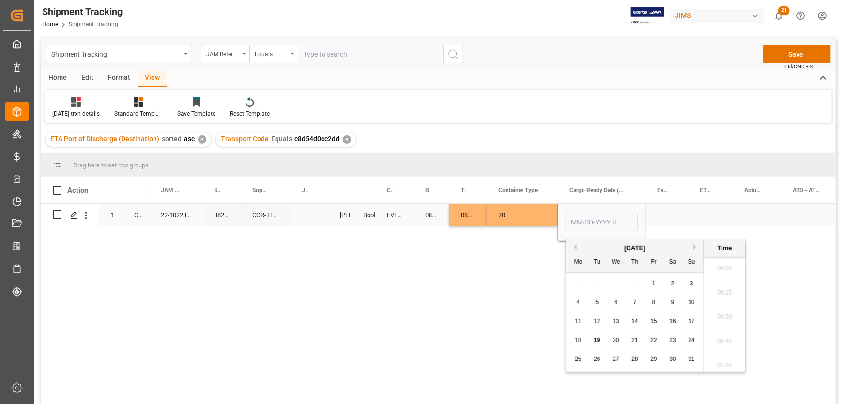
scroll to position [1019, 0]
click at [574, 247] on button "Previous Month" at bounding box center [574, 247] width 6 height 6
click at [634, 319] on span "17" at bounding box center [634, 321] width 6 height 7
type input "[DATE] 00:00"
click at [665, 212] on div "Press SPACE to select this row." at bounding box center [666, 215] width 43 height 22
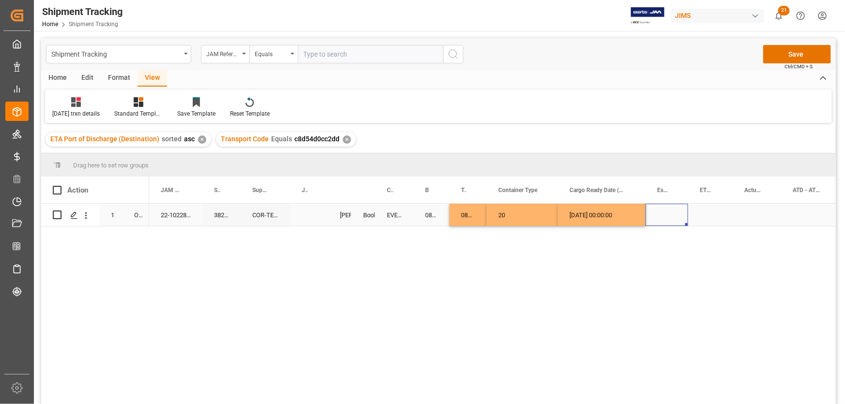
click at [665, 212] on div "Press SPACE to select this row." at bounding box center [666, 215] width 43 height 22
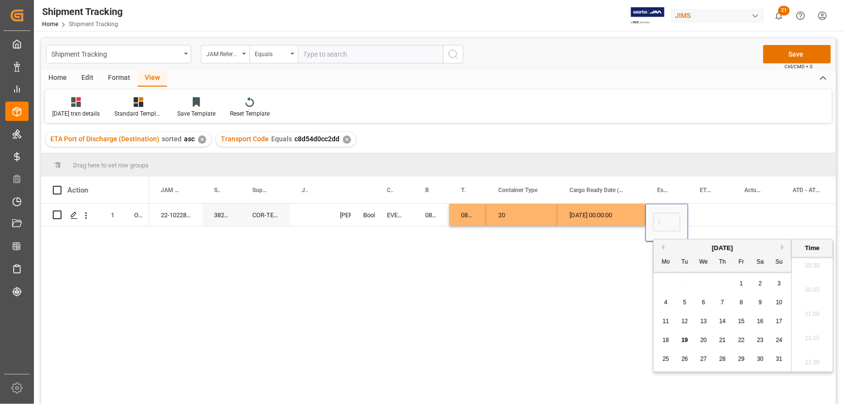
click at [778, 321] on span "17" at bounding box center [778, 321] width 6 height 7
type input "[DATE] 00:00"
click at [701, 217] on div "Press SPACE to select this row." at bounding box center [710, 215] width 45 height 22
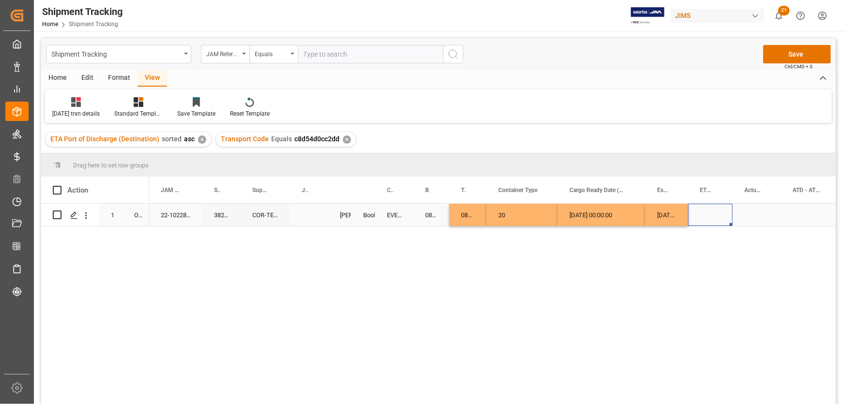
click at [702, 212] on div "Press SPACE to select this row." at bounding box center [710, 215] width 45 height 22
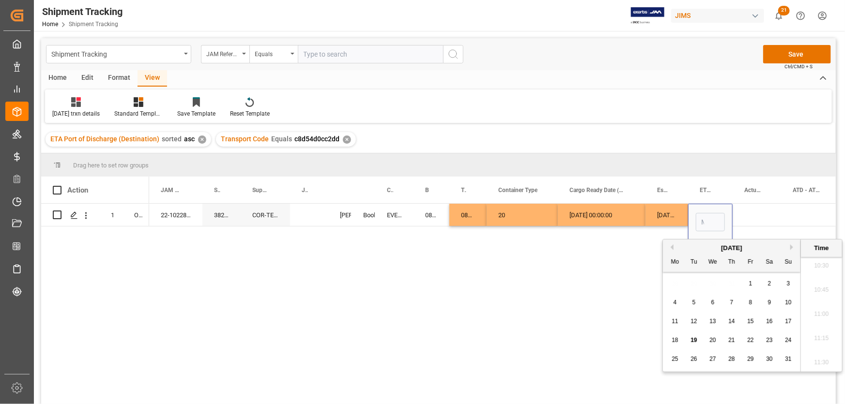
click at [678, 339] on div "18" at bounding box center [675, 341] width 12 height 12
type input "[DATE] 00:00"
click at [761, 214] on div "Press SPACE to select this row." at bounding box center [756, 215] width 48 height 22
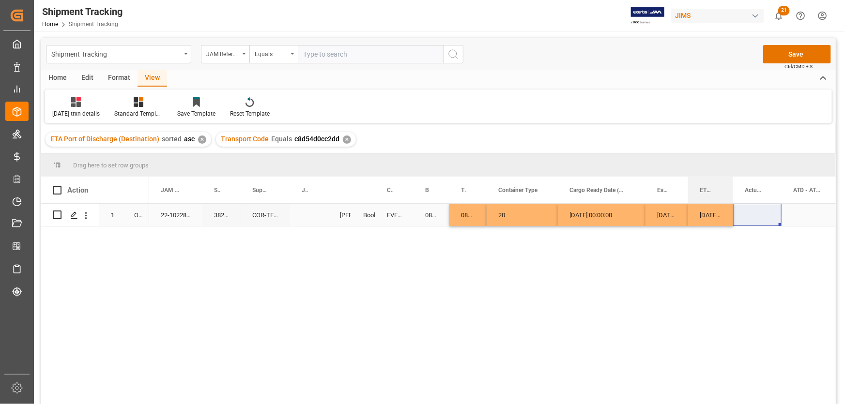
drag, startPoint x: 731, startPoint y: 182, endPoint x: 731, endPoint y: 205, distance: 22.3
click at [731, 205] on div "Action Mode of Transport Order Type JAM Reference Number 1" at bounding box center [438, 294] width 794 height 234
click at [745, 213] on div "Press SPACE to select this row." at bounding box center [757, 215] width 48 height 22
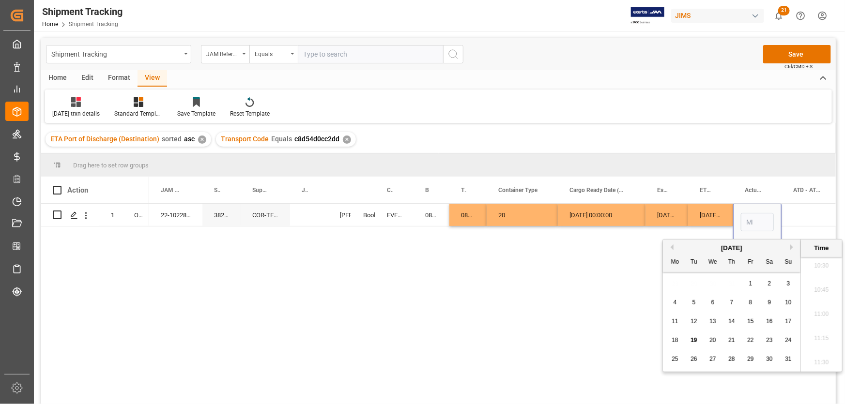
click at [674, 339] on span "18" at bounding box center [674, 340] width 6 height 7
type input "[DATE] 00:00"
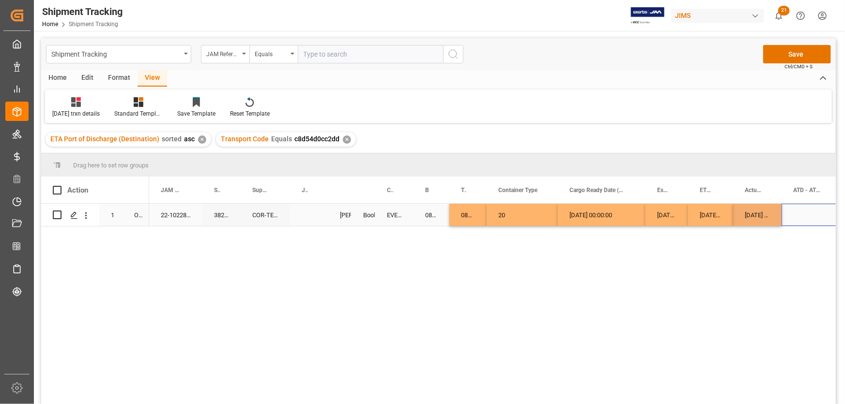
click at [807, 215] on div "Press SPACE to select this row." at bounding box center [811, 215] width 60 height 22
click at [794, 53] on button "Save" at bounding box center [797, 54] width 68 height 18
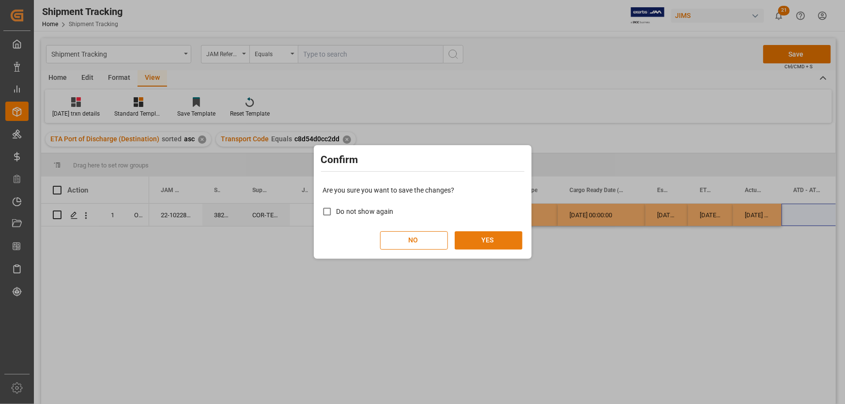
click at [495, 240] on button "YES" at bounding box center [488, 240] width 68 height 18
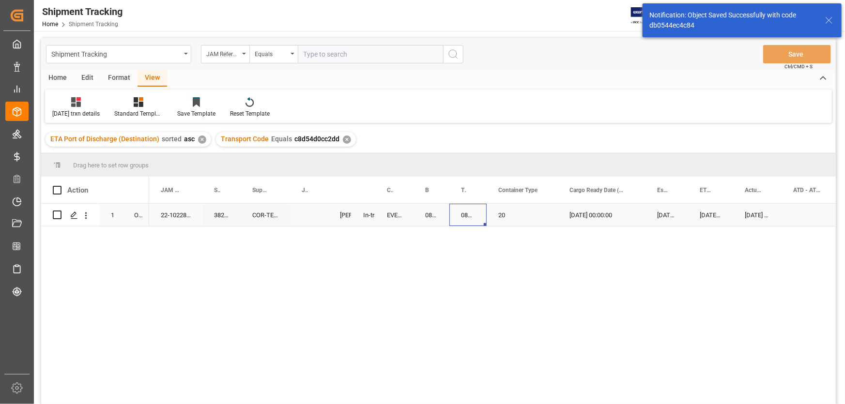
click at [471, 221] on div "081500195673" at bounding box center [467, 215] width 37 height 22
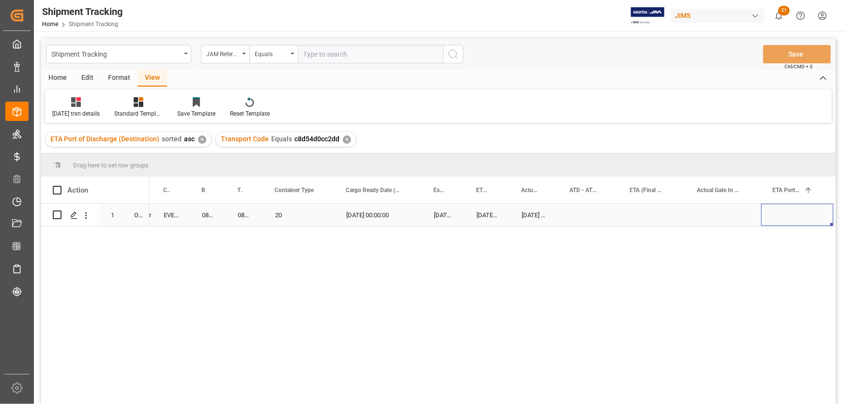
scroll to position [0, 284]
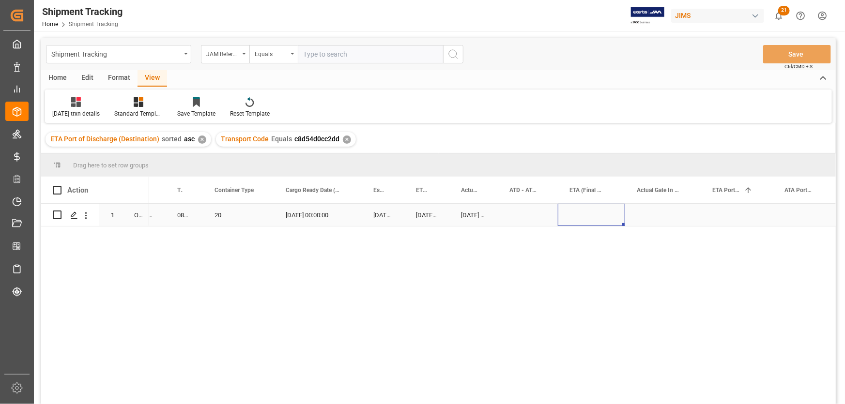
click at [592, 212] on div "Press SPACE to select this row." at bounding box center [591, 215] width 67 height 22
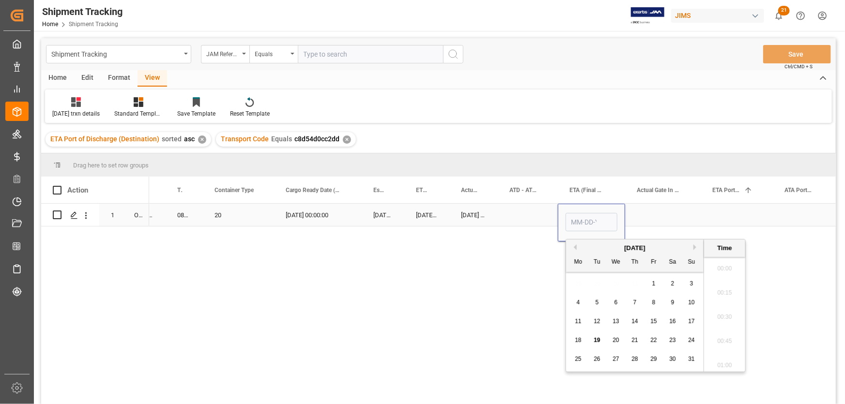
scroll to position [1019, 0]
click at [694, 246] on button "Next Month" at bounding box center [696, 247] width 6 height 6
click at [653, 340] on span "26" at bounding box center [653, 340] width 6 height 7
type input "[DATE] 00:00"
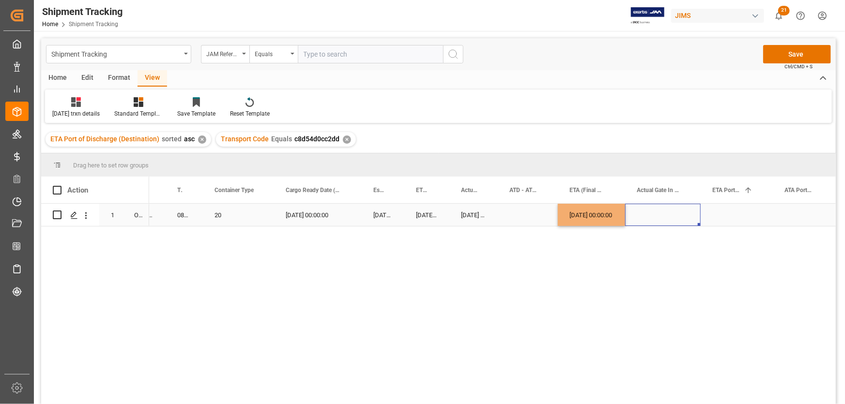
click at [668, 222] on div "Press SPACE to select this row." at bounding box center [663, 215] width 76 height 22
click at [787, 56] on button "Save" at bounding box center [797, 54] width 68 height 18
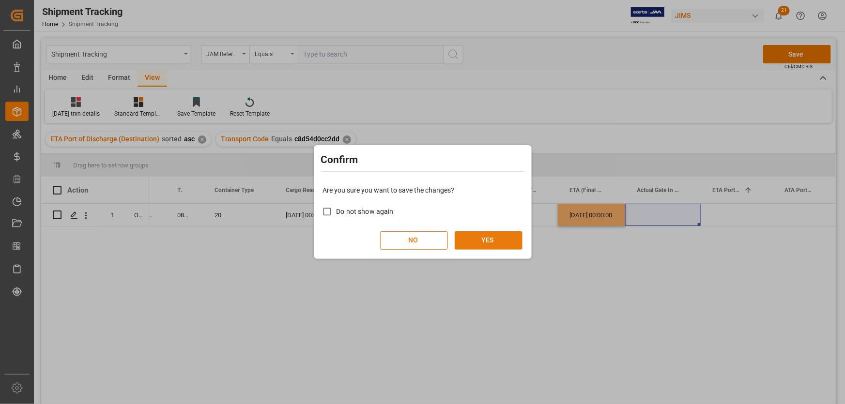
click at [509, 238] on button "YES" at bounding box center [488, 240] width 68 height 18
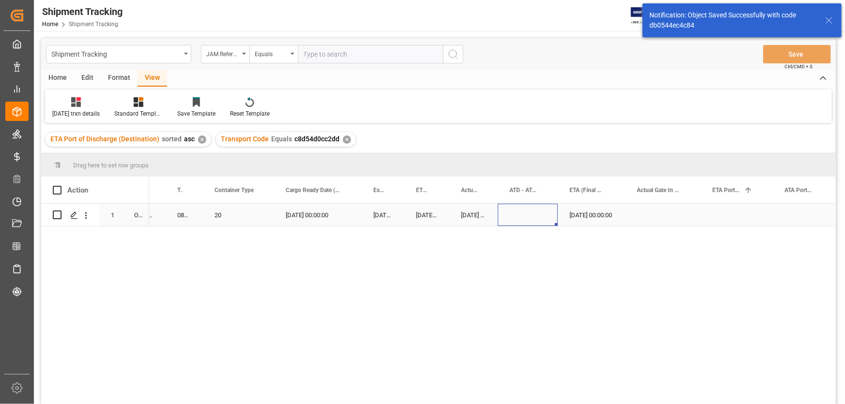
click at [509, 211] on div "Press SPACE to select this row." at bounding box center [528, 215] width 60 height 22
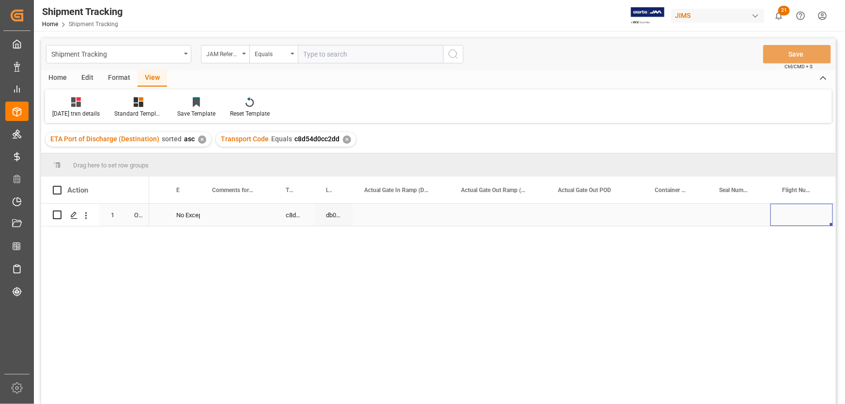
scroll to position [0, 1443]
click at [625, 209] on div "Press SPACE to select this row." at bounding box center [615, 215] width 64 height 22
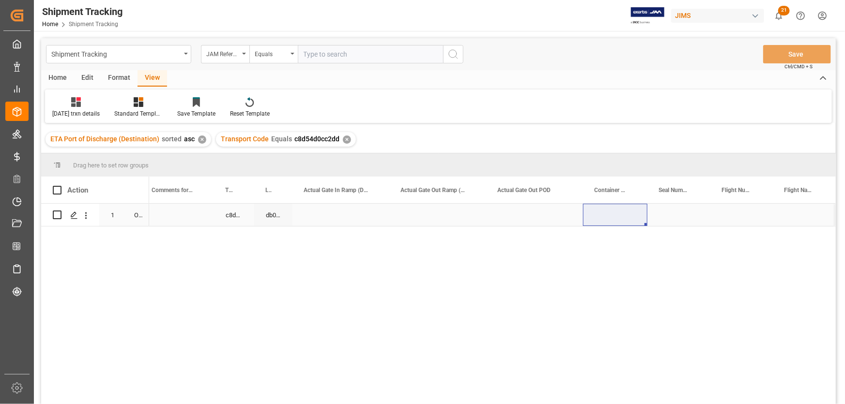
click at [599, 212] on div "Press SPACE to select this row." at bounding box center [615, 215] width 64 height 22
click at [602, 216] on input "Press SPACE to select this row." at bounding box center [615, 221] width 49 height 18
paste input "OCGU2003320"
type input "OCGU2003320"
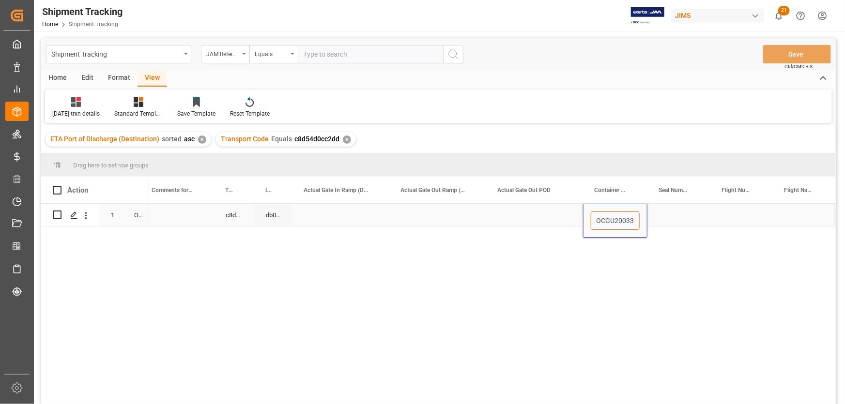
scroll to position [0, 6]
click at [677, 207] on div "Press SPACE to select this row." at bounding box center [678, 215] width 63 height 22
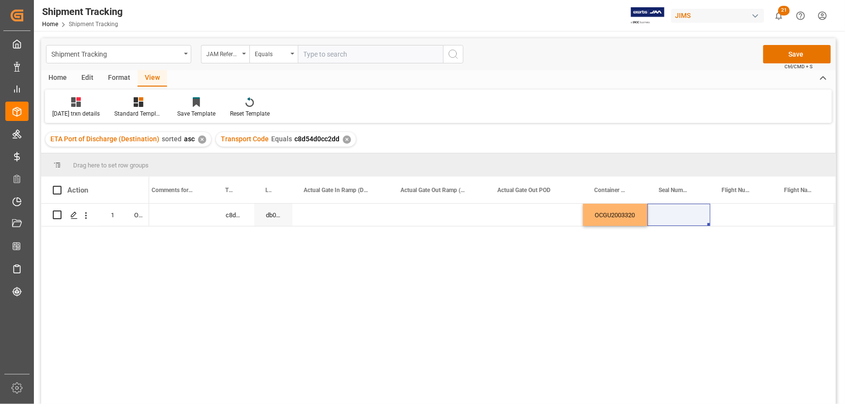
click at [642, 170] on div "Drag here to set row groups" at bounding box center [438, 164] width 794 height 23
click at [636, 252] on div "No Exception c8d54d0cc2dd db0544ec4c84 OCGU2003320" at bounding box center [492, 307] width 686 height 207
drag, startPoint x: 645, startPoint y: 187, endPoint x: 660, endPoint y: 193, distance: 15.5
click at [660, 193] on div at bounding box center [661, 190] width 4 height 27
click at [678, 208] on div "Press SPACE to select this row." at bounding box center [693, 215] width 63 height 22
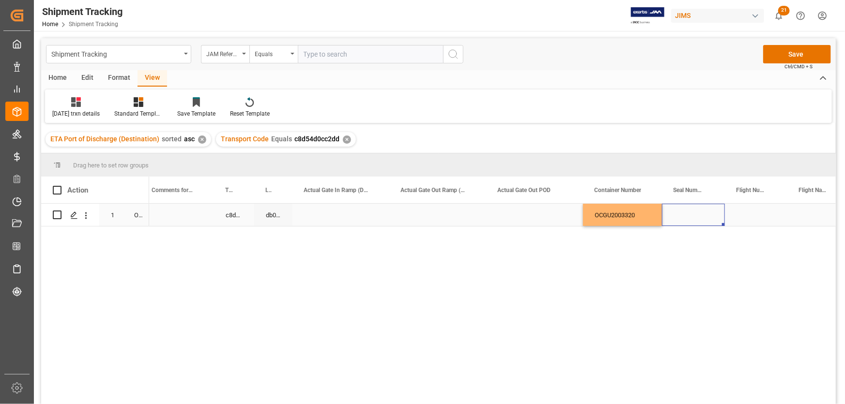
click at [687, 218] on div "Press SPACE to select this row." at bounding box center [693, 215] width 63 height 22
click at [688, 218] on input "Press SPACE to select this row." at bounding box center [692, 221] width 47 height 18
paste input "EMCKKS9464"
type input "EMCKKS9464"
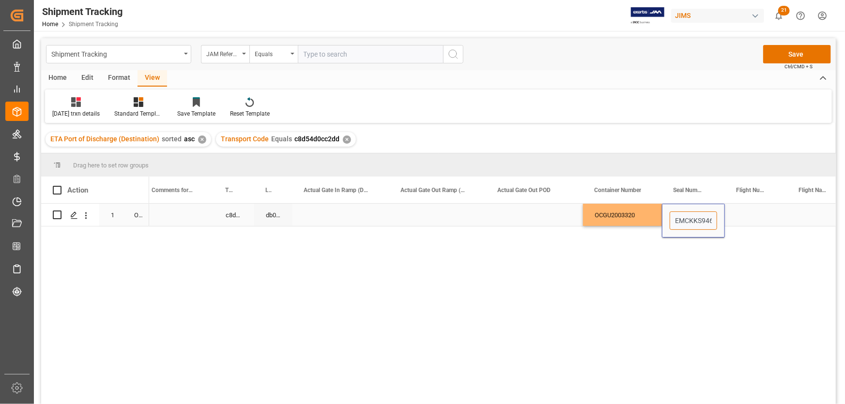
scroll to position [0, 5]
click at [494, 215] on div "Press SPACE to select this row." at bounding box center [534, 215] width 97 height 22
click at [784, 51] on button "Save" at bounding box center [797, 54] width 68 height 18
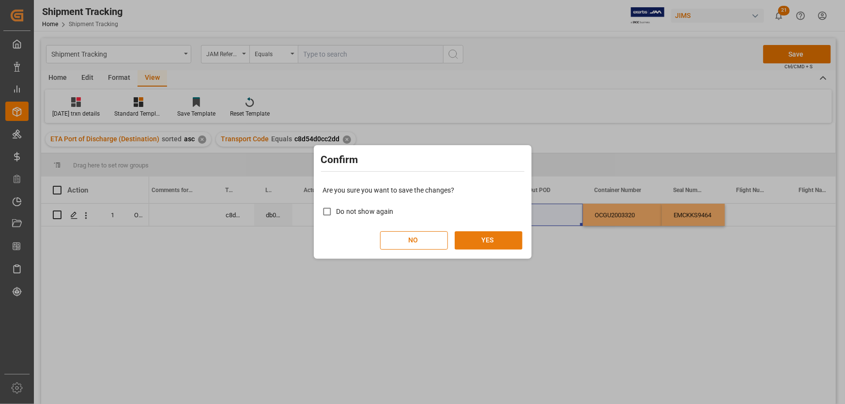
click at [501, 242] on button "YES" at bounding box center [488, 240] width 68 height 18
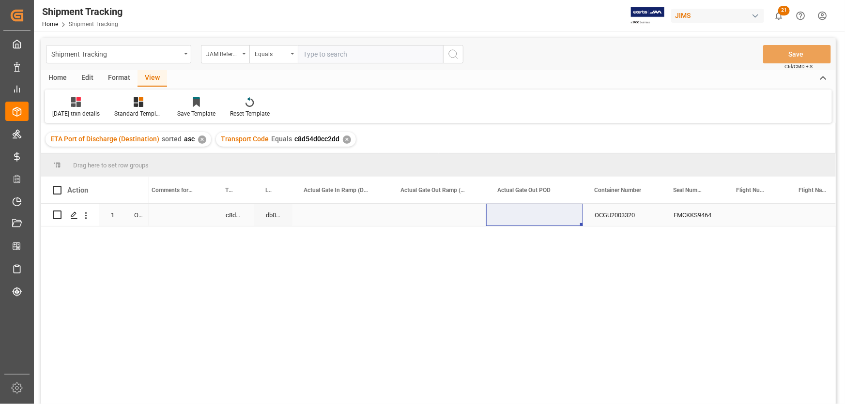
click at [366, 212] on div "Press SPACE to select this row." at bounding box center [340, 215] width 97 height 22
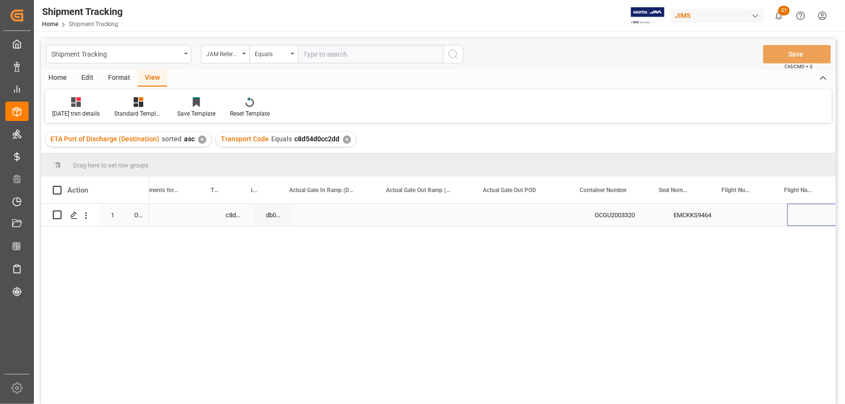
scroll to position [0, 1531]
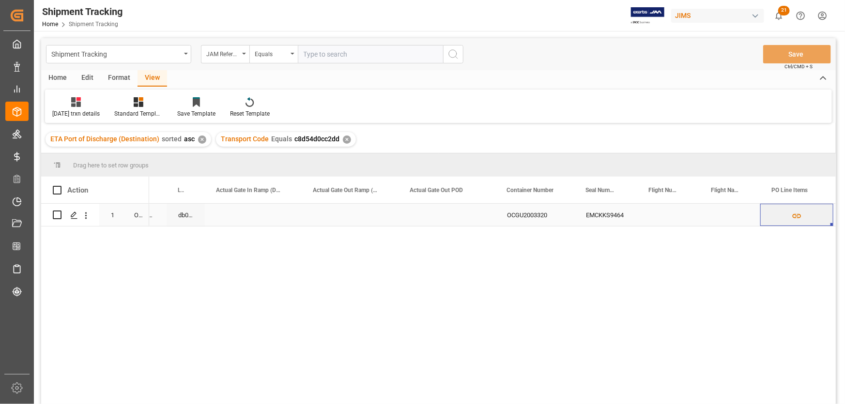
click at [230, 217] on div "Press SPACE to select this row." at bounding box center [253, 215] width 97 height 22
click at [454, 262] on div "No Exception c8d54d0cc2dd db0544ec4c84 OCGU2003320 EMCKKS9464" at bounding box center [492, 307] width 686 height 207
click at [520, 214] on div "OCGU2003320" at bounding box center [534, 215] width 79 height 22
click at [232, 208] on div "Press SPACE to select this row." at bounding box center [253, 215] width 97 height 22
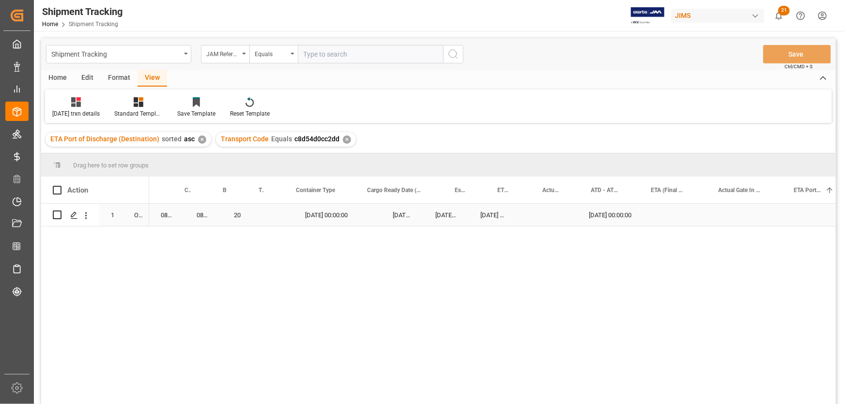
scroll to position [0, 0]
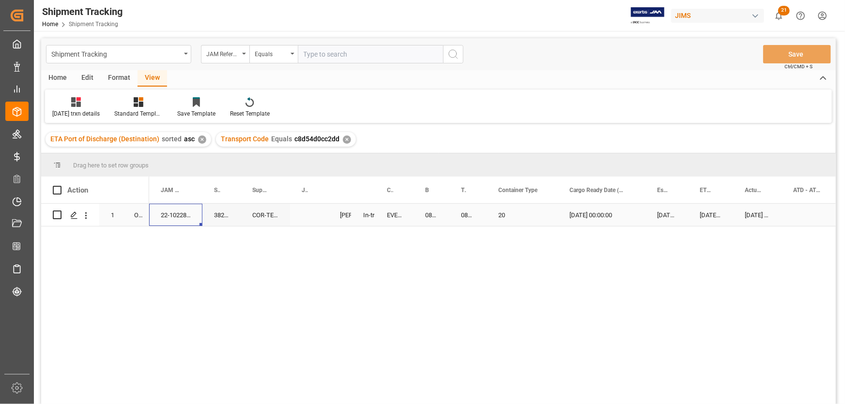
click at [179, 213] on div "22-10228-ID" at bounding box center [175, 215] width 53 height 22
click at [404, 220] on div "EVERGREEN" at bounding box center [394, 215] width 38 height 22
